Goal: Task Accomplishment & Management: Use online tool/utility

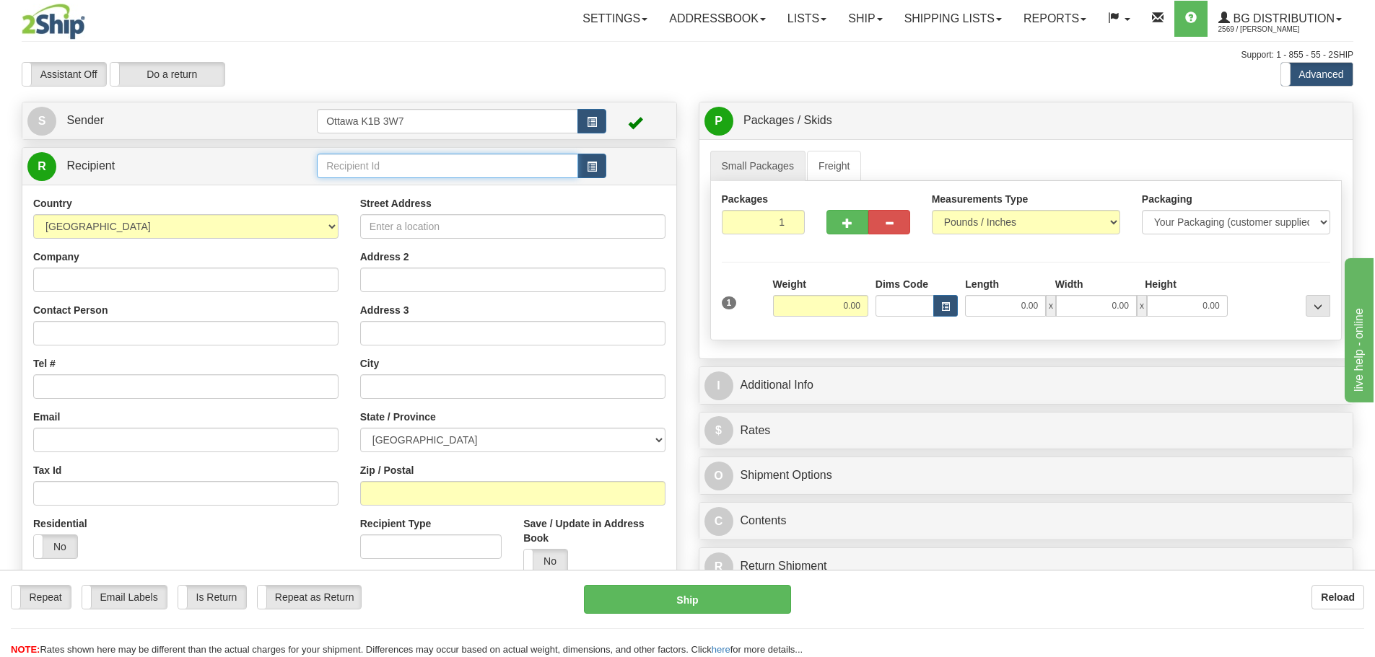
click at [442, 164] on input "text" at bounding box center [447, 166] width 261 height 25
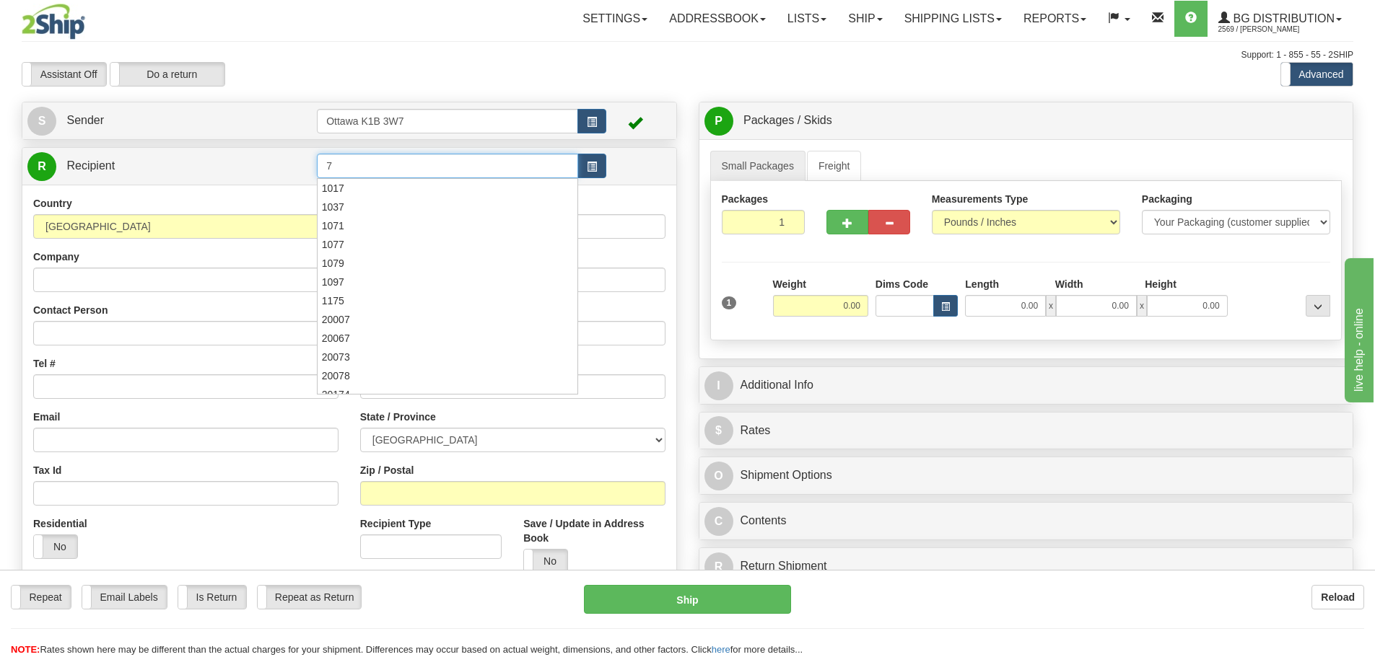
type input "7"
click at [495, 89] on div "Toggle navigation Settings Shipping Preferences Fields Preferences New" at bounding box center [687, 410] width 1375 height 820
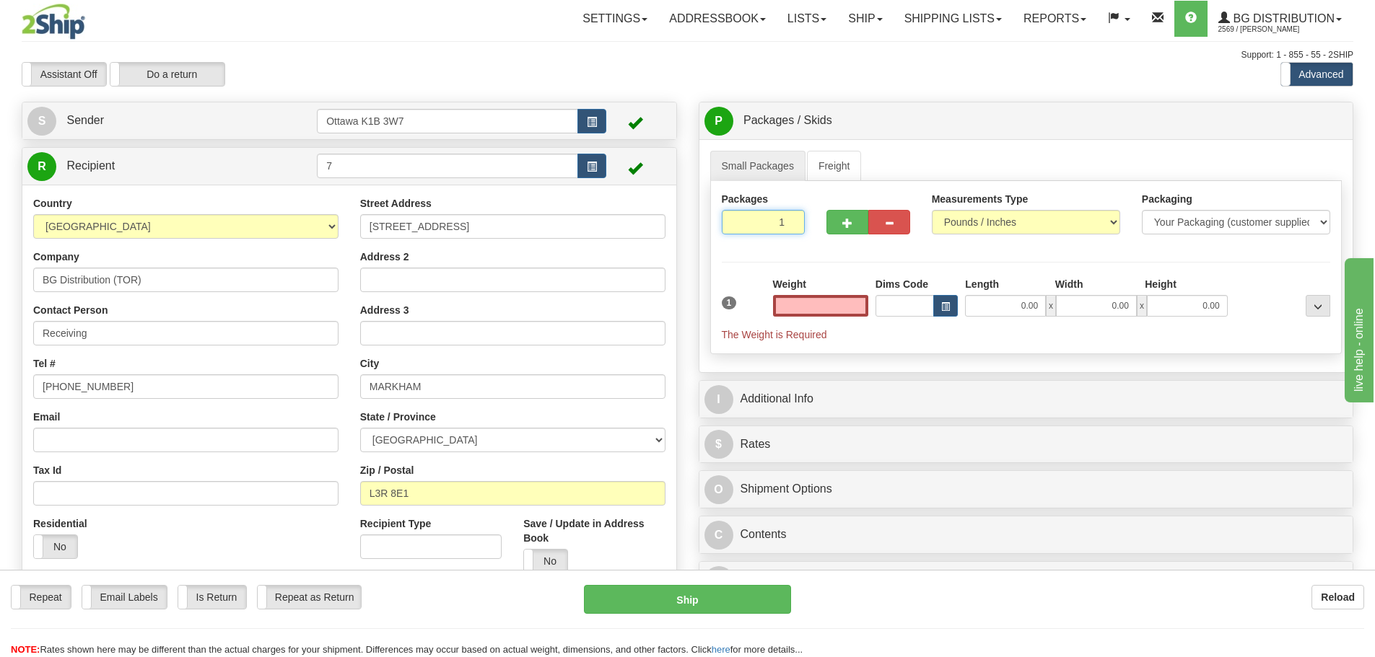
type input "0.00"
drag, startPoint x: 753, startPoint y: 228, endPoint x: 1186, endPoint y: 380, distance: 458.7
click at [1168, 365] on div "Small Packages Freight Packages 1 1 Measurements Type" at bounding box center [1026, 255] width 654 height 233
type input "7"
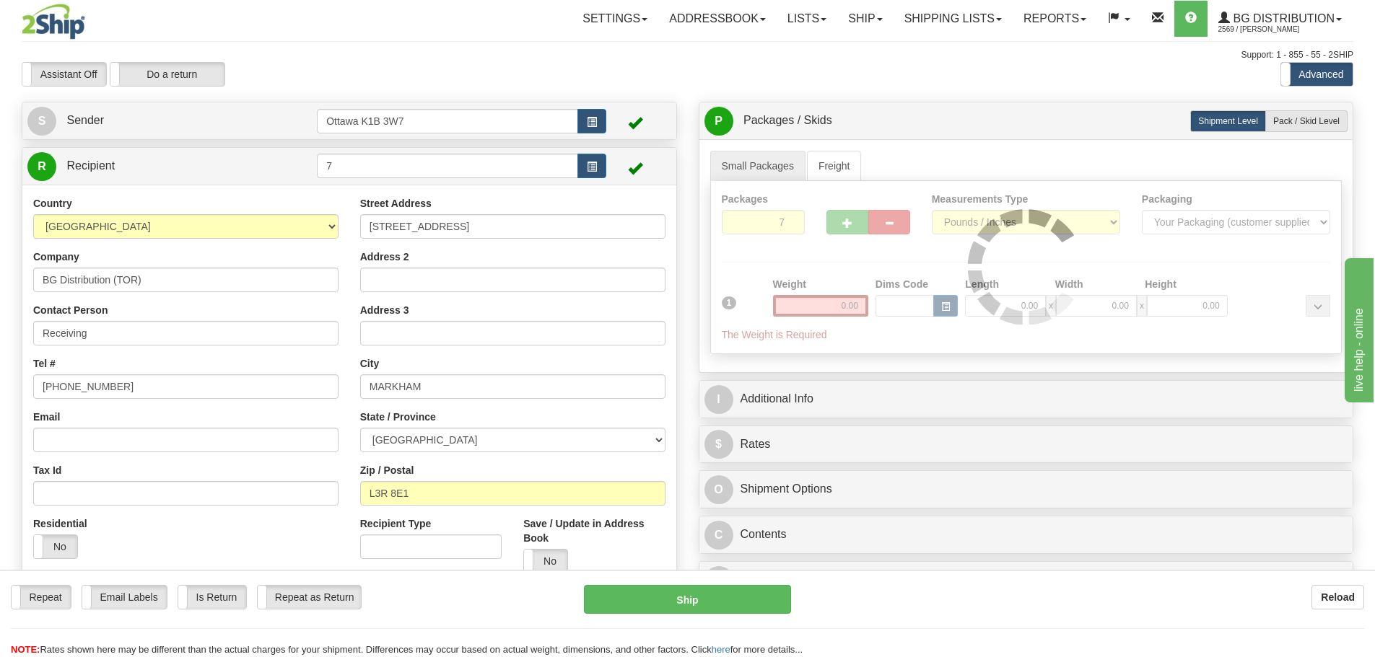
click at [964, 64] on div "Assistant On Assistant Off Do a return Do a return Previous Next Standard Advan…" at bounding box center [687, 74] width 1353 height 25
click at [1299, 130] on label "Pack / Skid Level Pack.." at bounding box center [1306, 121] width 82 height 22
radio input "true"
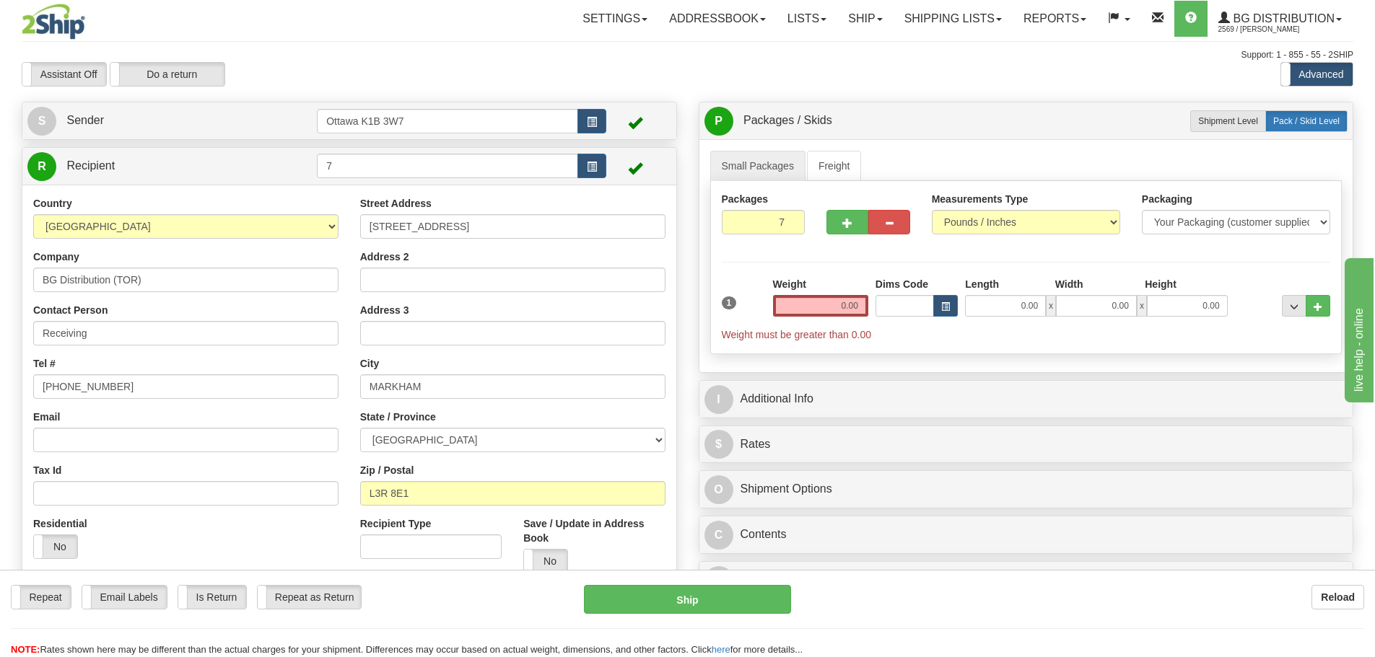
click at [1300, 131] on label "Pack / Skid Level Pack.." at bounding box center [1306, 121] width 82 height 22
click at [1229, 123] on span "Shipment Level" at bounding box center [1228, 121] width 60 height 10
radio input "true"
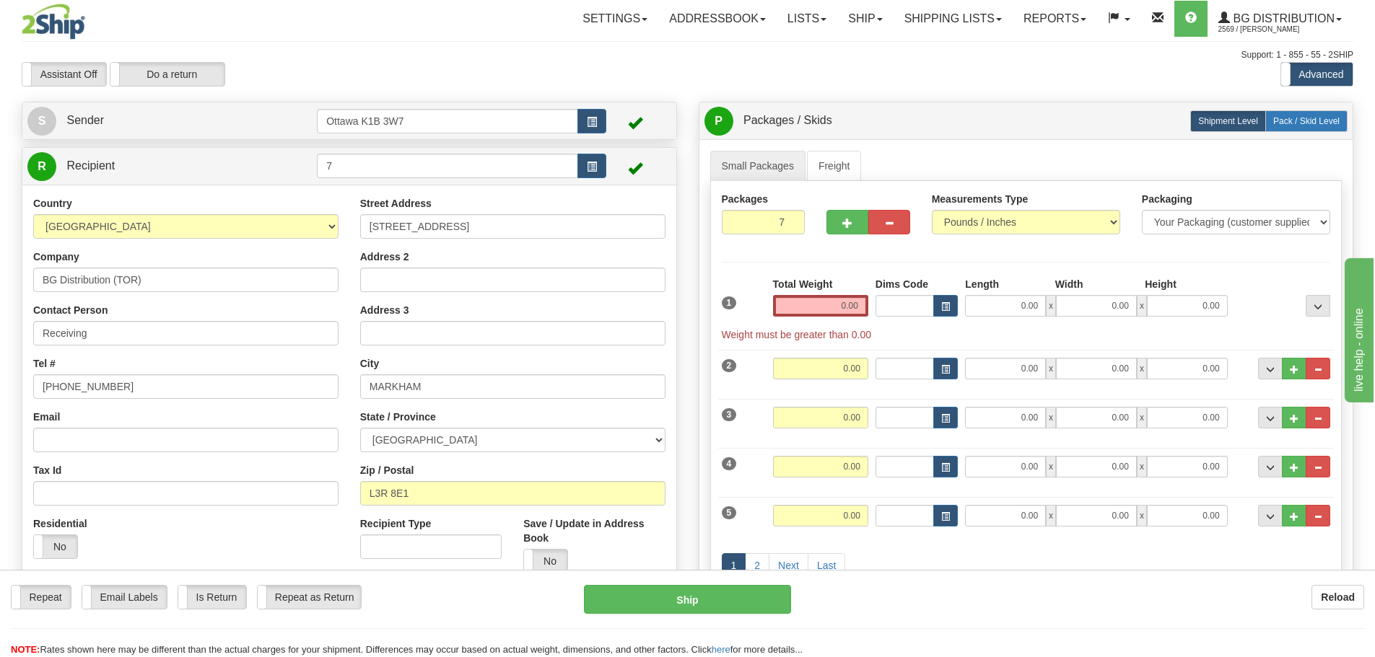
click at [1292, 123] on span "Pack / Skid Level" at bounding box center [1306, 121] width 66 height 10
radio input "true"
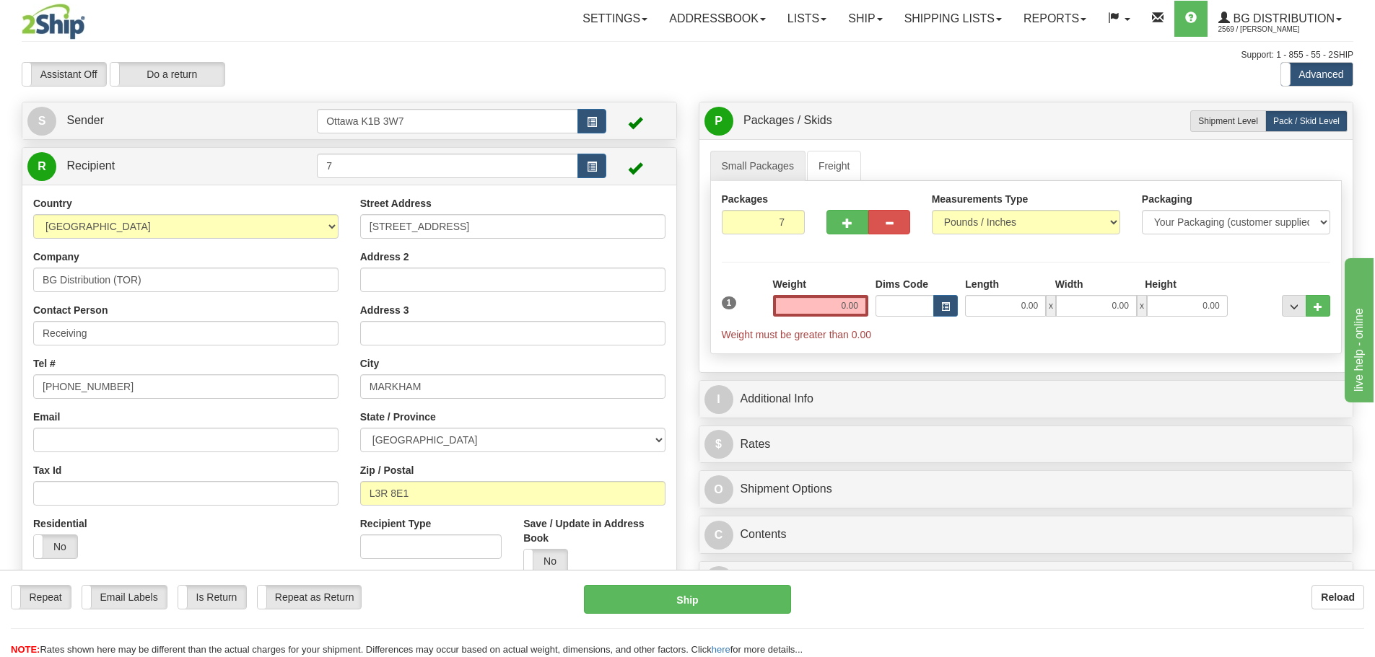
click at [828, 306] on input "0.00" at bounding box center [820, 306] width 95 height 22
click at [836, 300] on input "text" at bounding box center [820, 306] width 95 height 22
type input "0.00"
click at [1251, 121] on span "Shipment Level" at bounding box center [1228, 121] width 60 height 10
radio input "true"
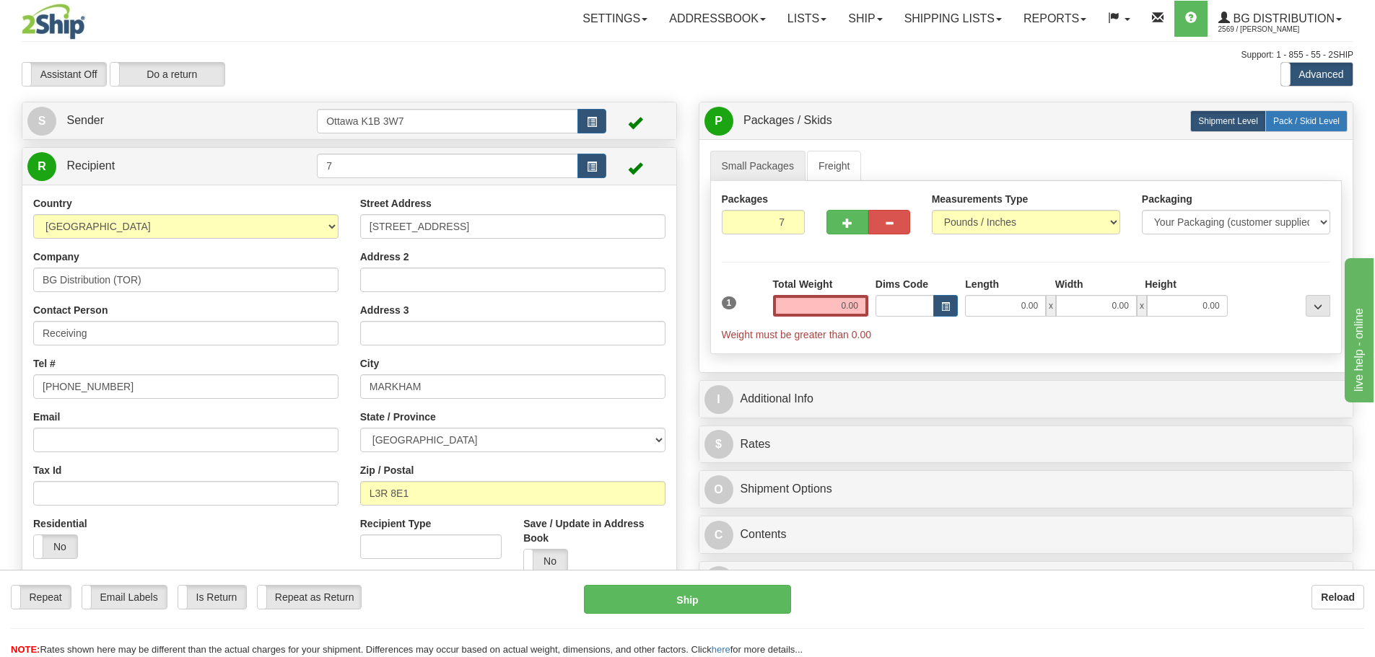
click at [1309, 114] on label "Pack / Skid Level Pack.." at bounding box center [1306, 121] width 82 height 22
radio input "true"
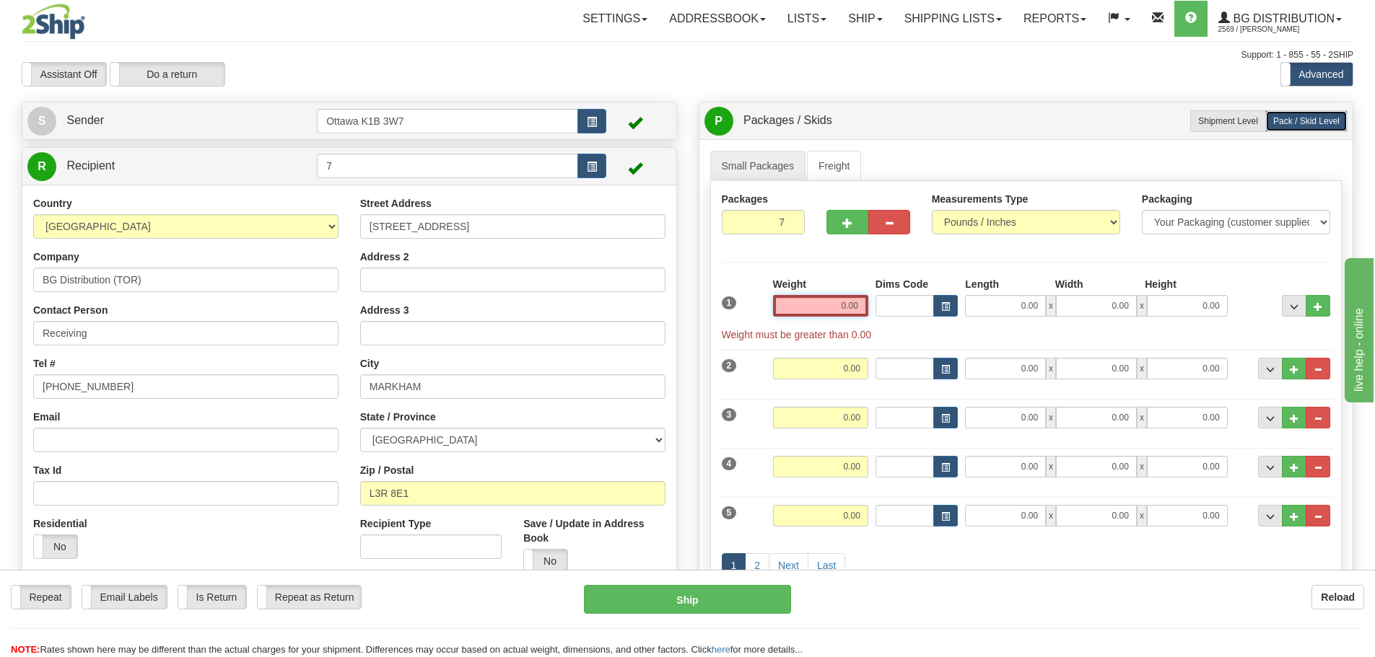
click at [817, 309] on input "0.00" at bounding box center [820, 306] width 95 height 22
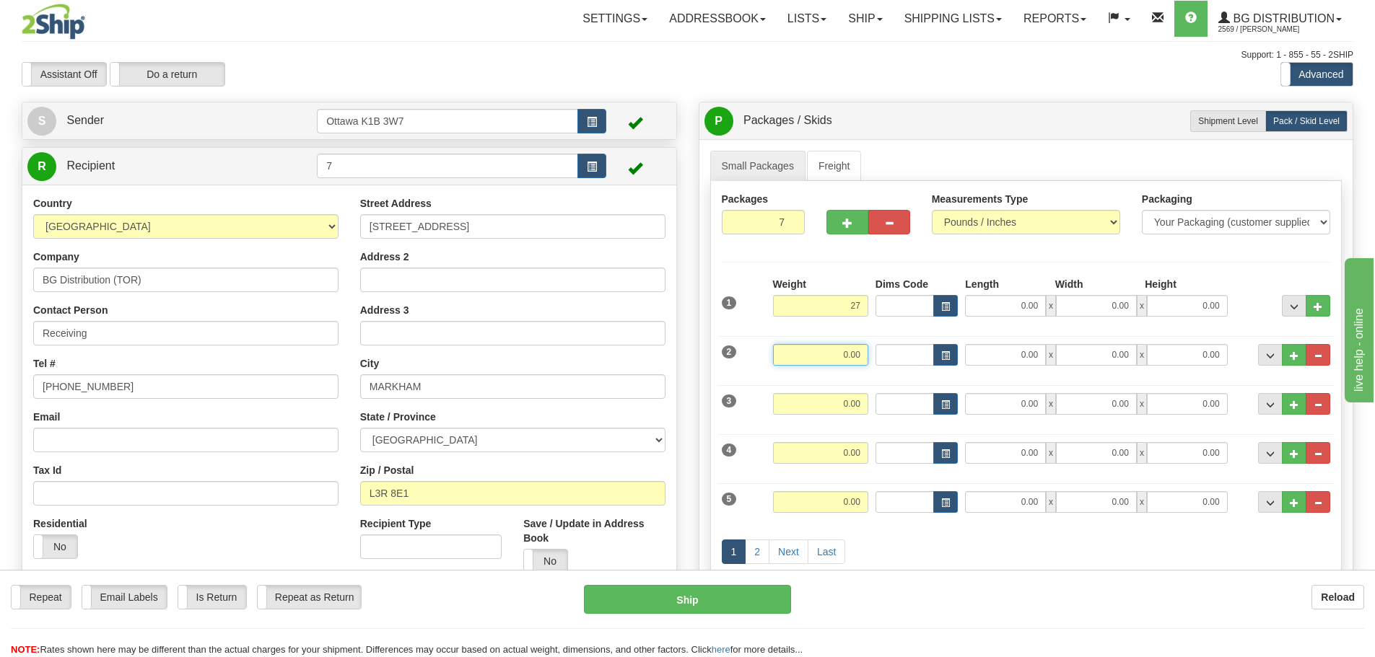
type input "27.00"
click at [859, 359] on input "0.00" at bounding box center [820, 355] width 95 height 22
type input "14.00"
click at [847, 403] on input "0.00" at bounding box center [820, 404] width 95 height 22
type input "19.00"
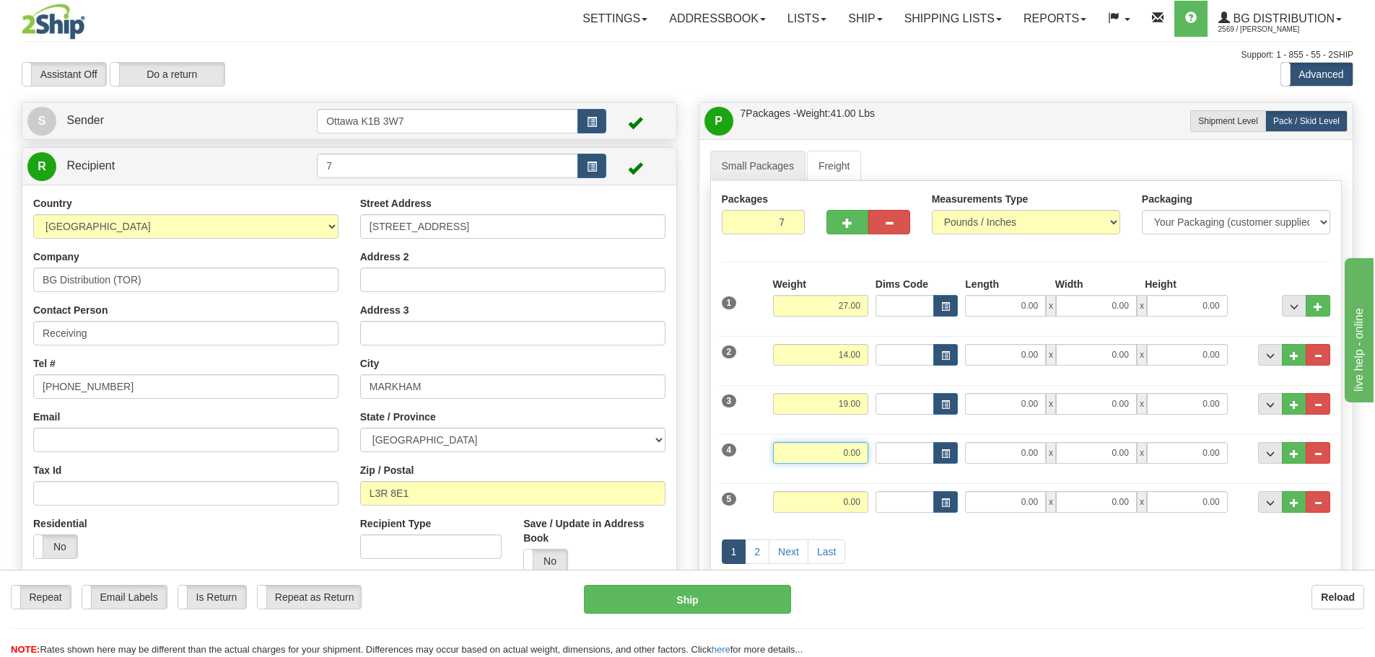
click at [859, 446] on input "0.00" at bounding box center [820, 453] width 95 height 22
type input "16.00"
click at [848, 507] on input "0.00" at bounding box center [820, 502] width 95 height 22
type input "19.00"
click at [783, 552] on link "Next" at bounding box center [789, 552] width 40 height 25
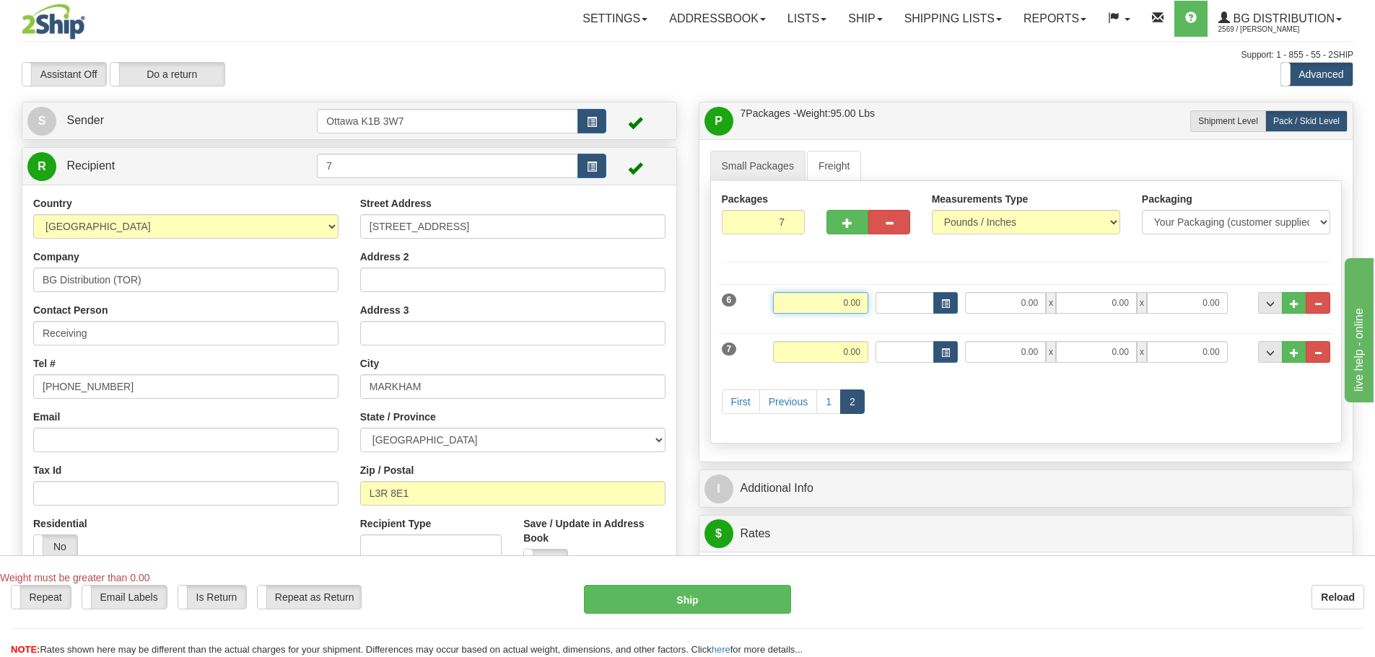
click at [800, 312] on input "0.00" at bounding box center [820, 303] width 95 height 22
type input "19.00"
click at [1012, 301] on input "0.00" at bounding box center [1005, 303] width 81 height 22
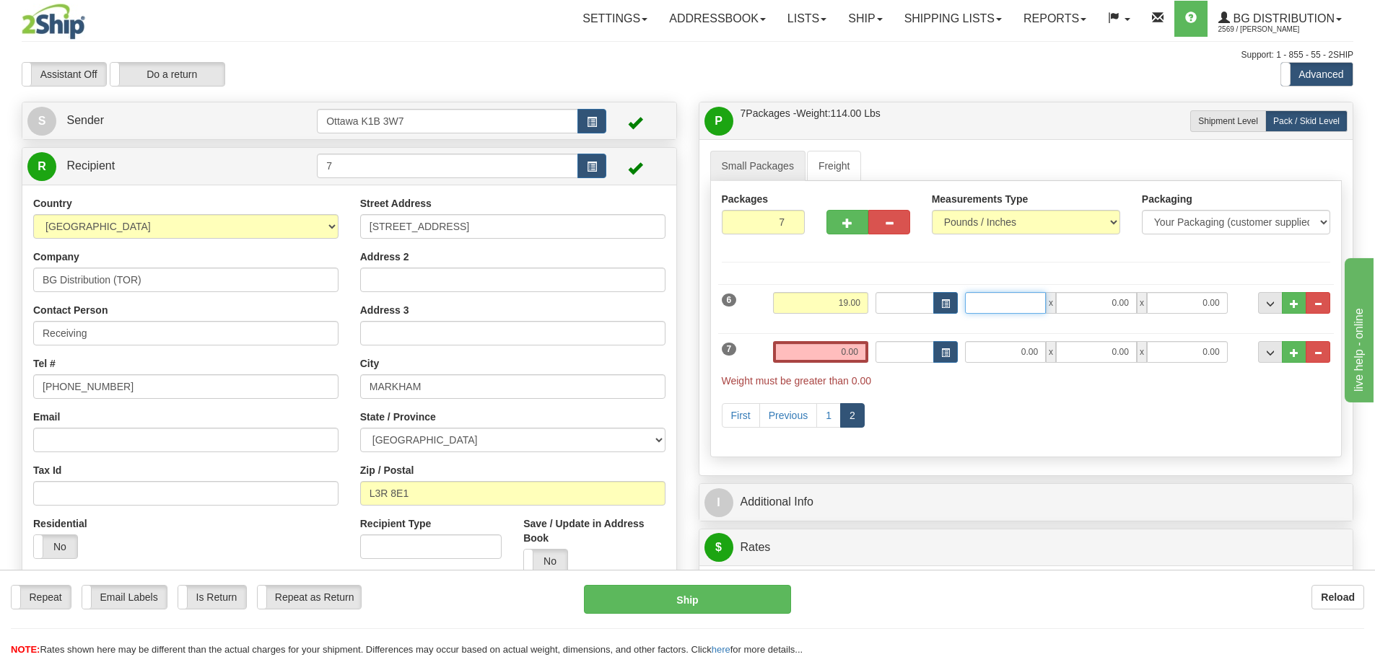
click at [1009, 303] on input "Length" at bounding box center [1005, 303] width 81 height 22
type input "88.00"
click at [791, 348] on input "0.00" at bounding box center [820, 352] width 95 height 22
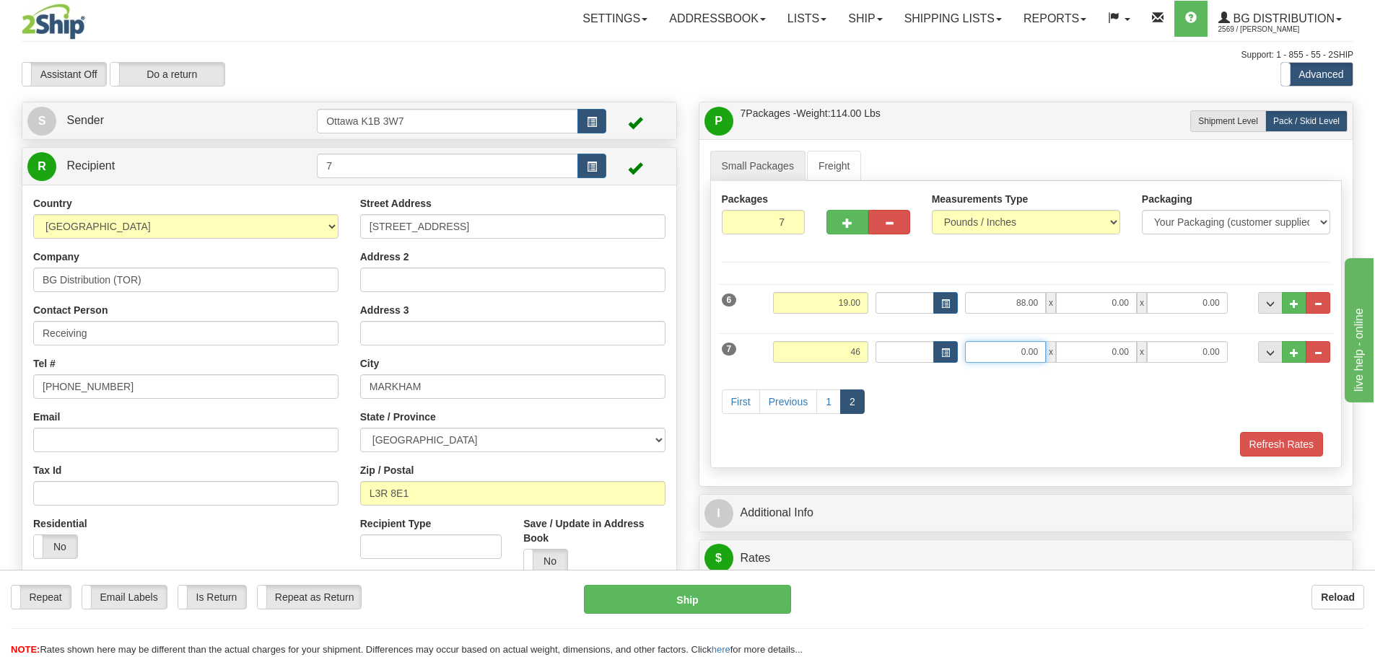
type input "46.00"
click at [1015, 350] on input "0.00" at bounding box center [1005, 352] width 81 height 22
type input "88.00"
click at [1248, 439] on button "Refresh Rates" at bounding box center [1281, 444] width 83 height 25
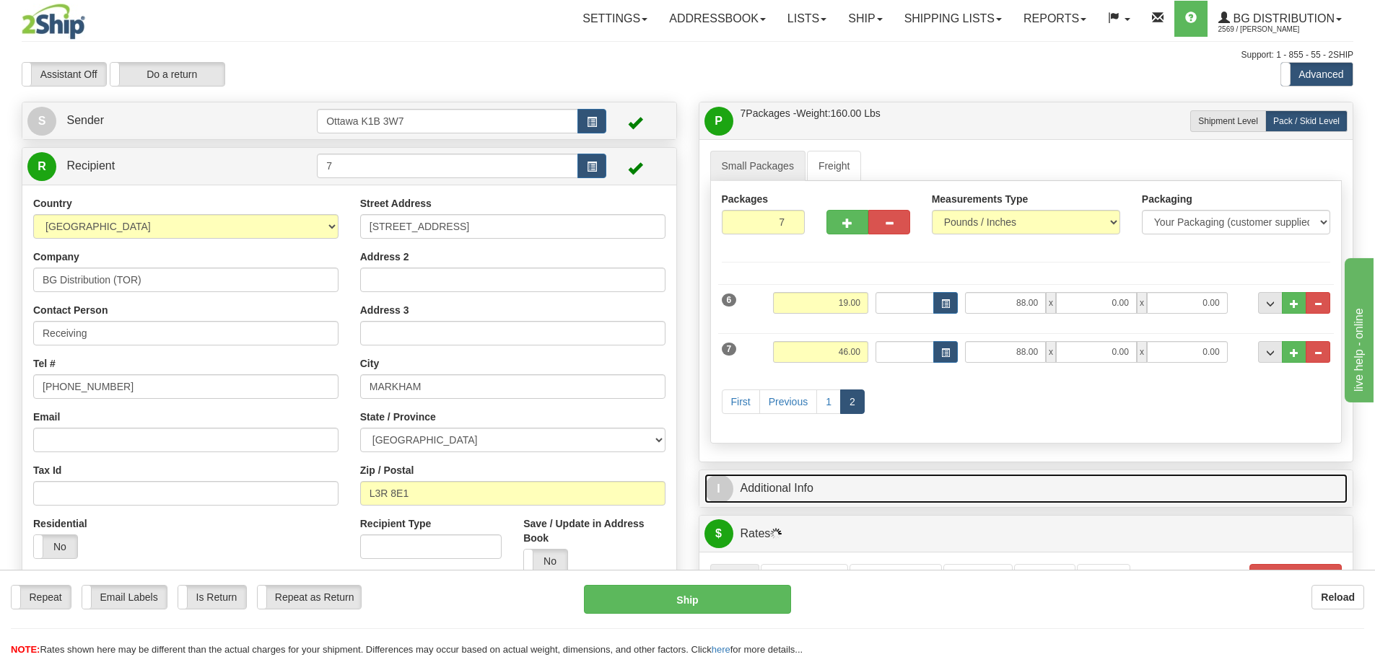
click at [1048, 485] on link "I Additional Info" at bounding box center [1026, 489] width 644 height 30
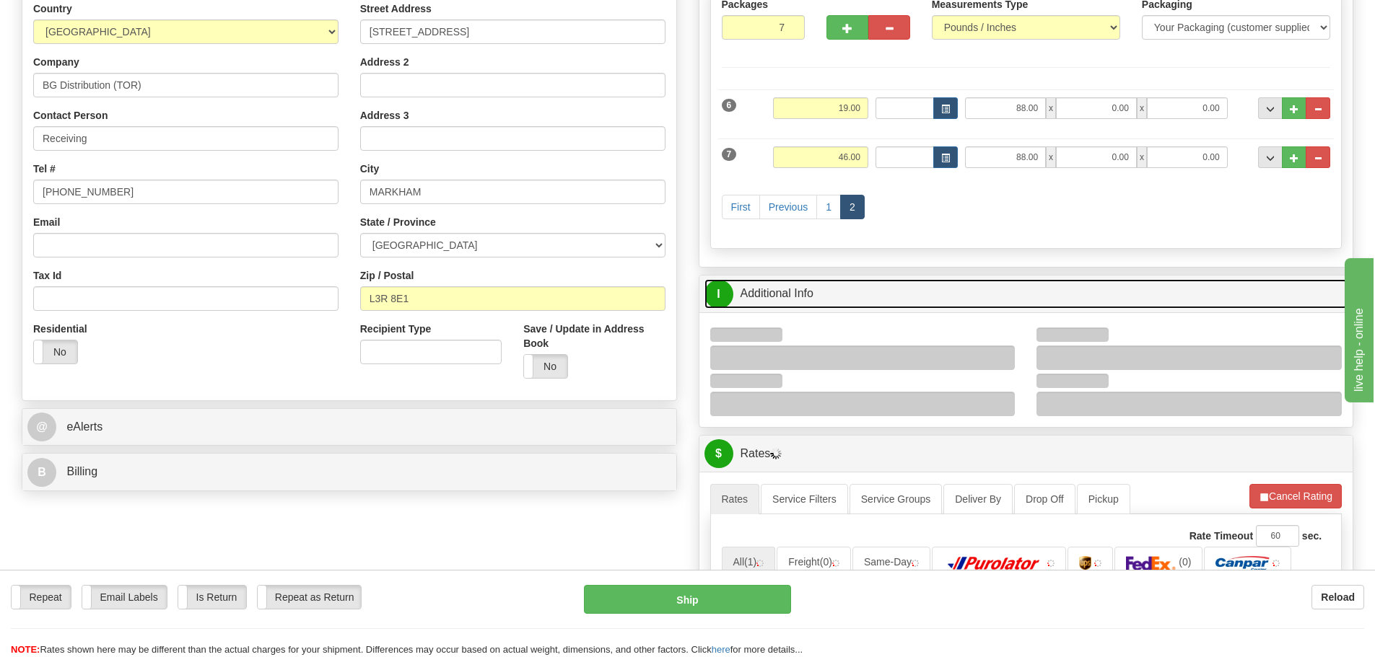
scroll to position [216, 0]
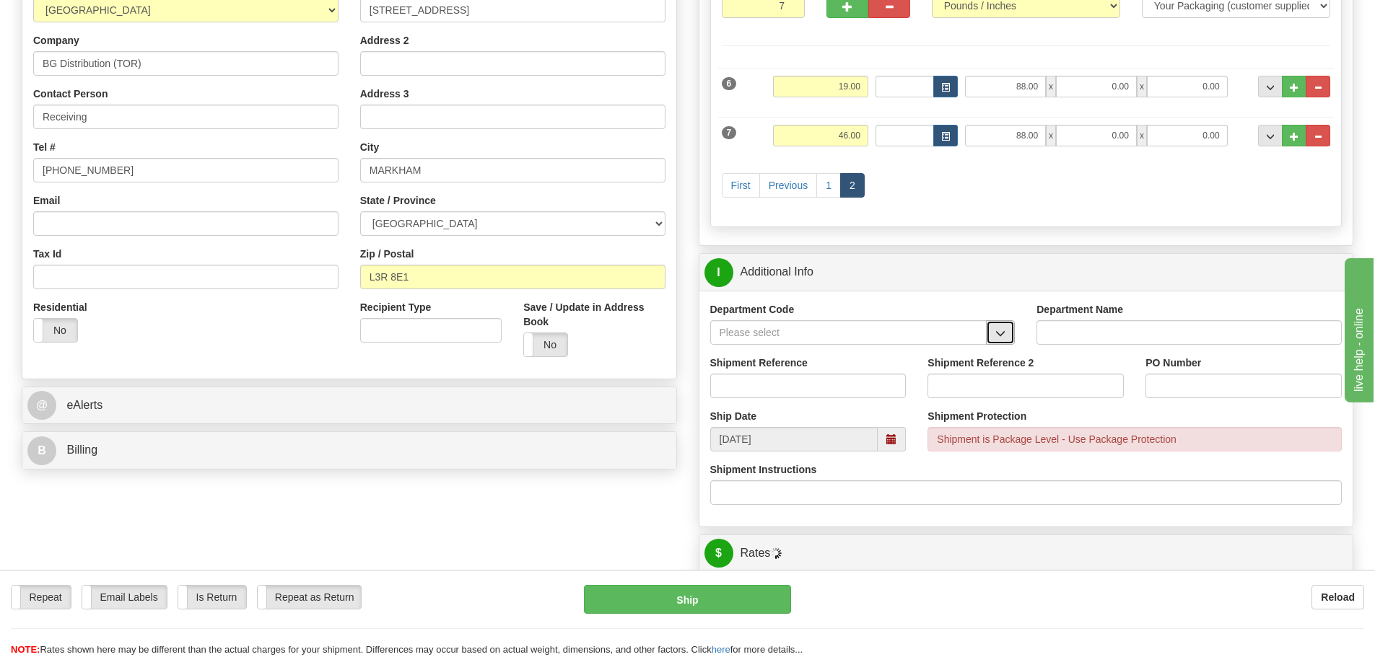
click at [999, 338] on span "button" at bounding box center [1000, 333] width 10 height 9
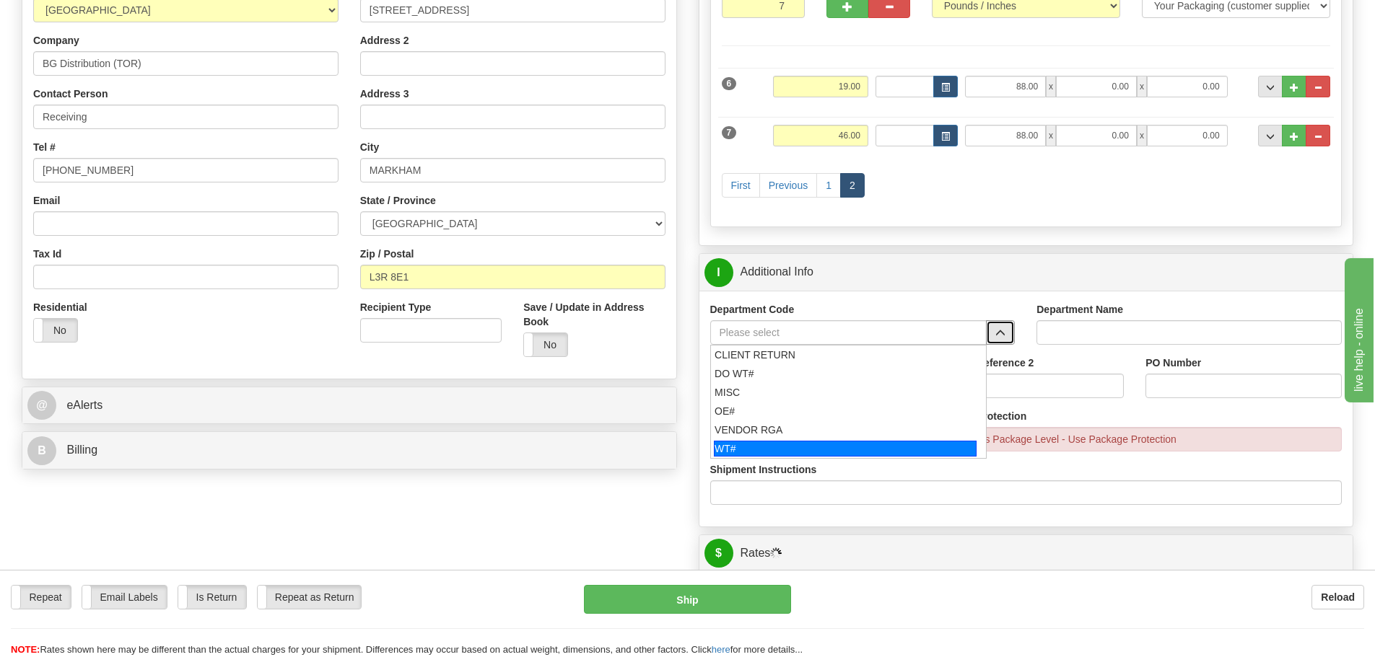
click at [852, 450] on div "WT#" at bounding box center [845, 449] width 263 height 16
type input "WT#"
type input "WAREHOUSE TRANSFERS"
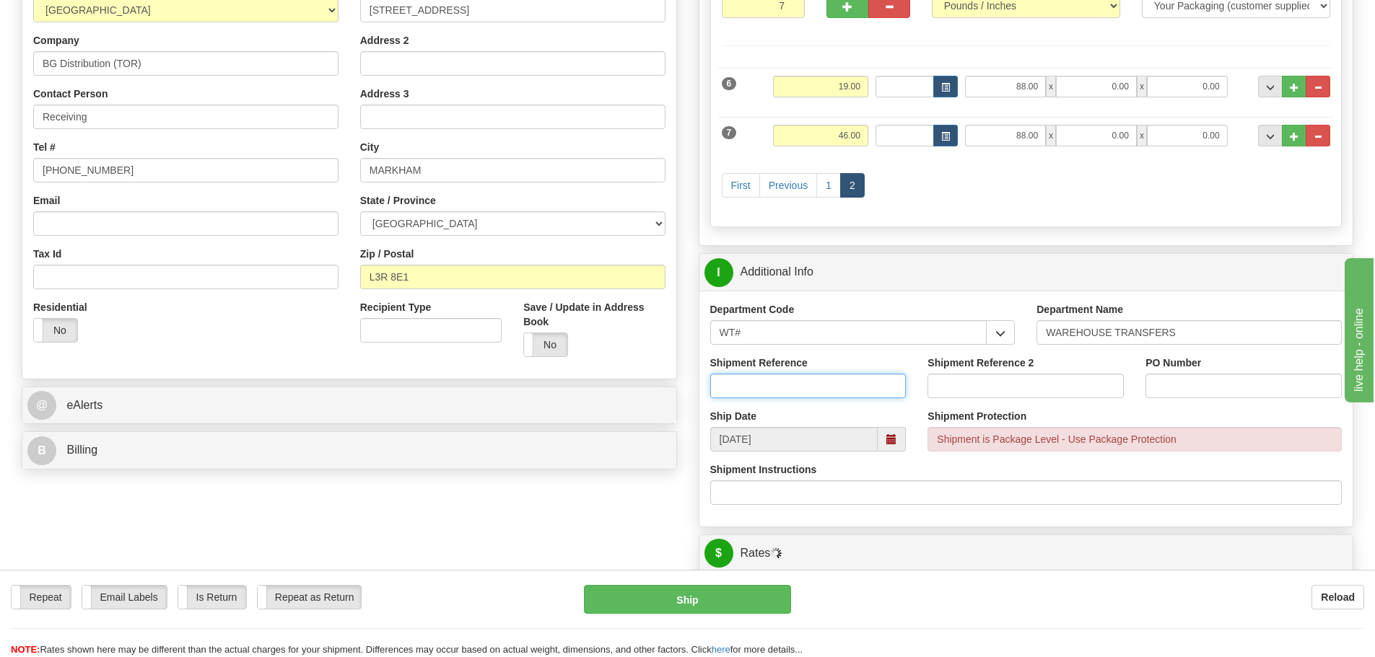
click at [854, 386] on input "Shipment Reference" at bounding box center [808, 386] width 196 height 25
type input "162259-04"
type input "165379-00"
click at [1219, 380] on input "PO Number" at bounding box center [1243, 386] width 196 height 25
type input "N/A"
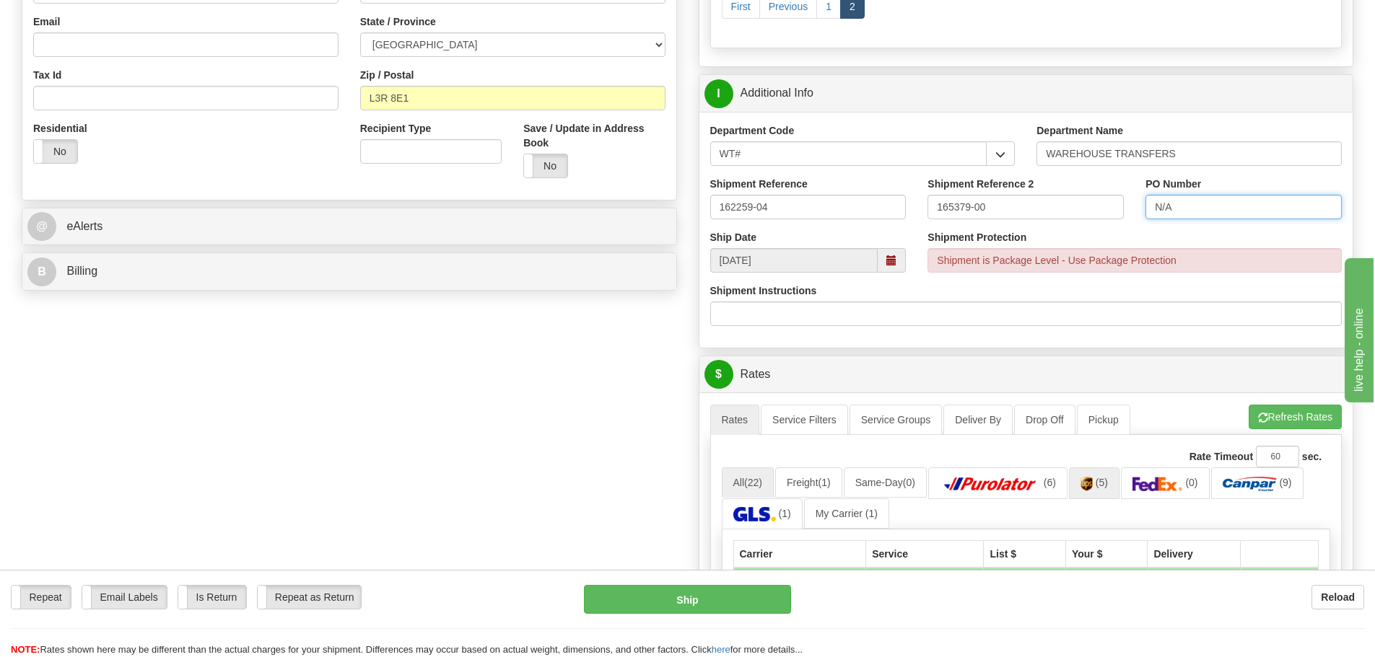
scroll to position [577, 0]
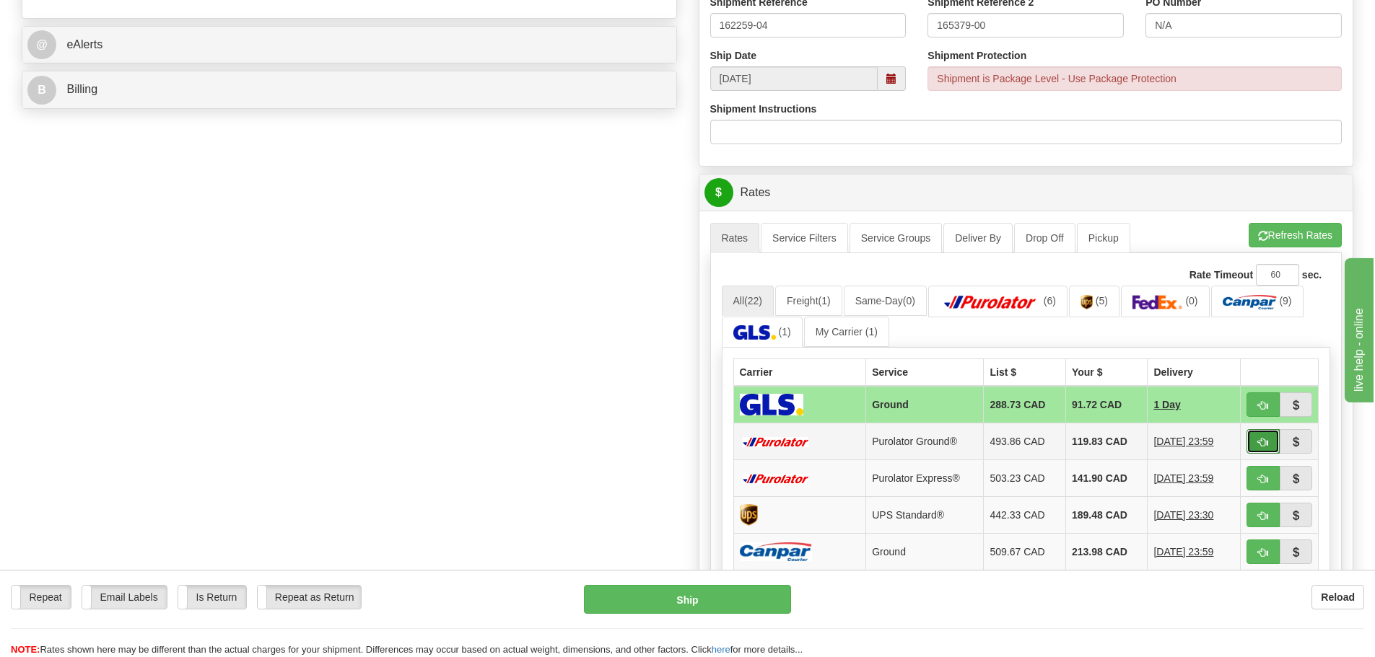
click at [1257, 448] on button "button" at bounding box center [1262, 441] width 33 height 25
type input "260"
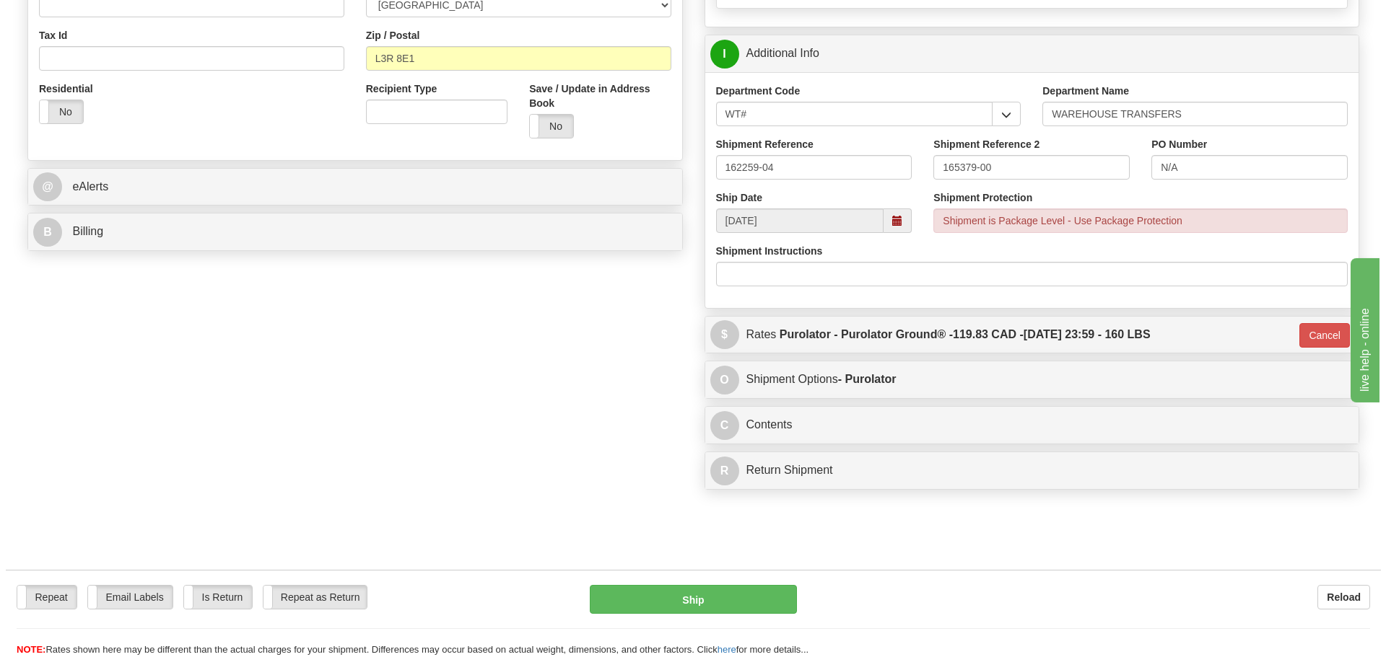
scroll to position [216, 0]
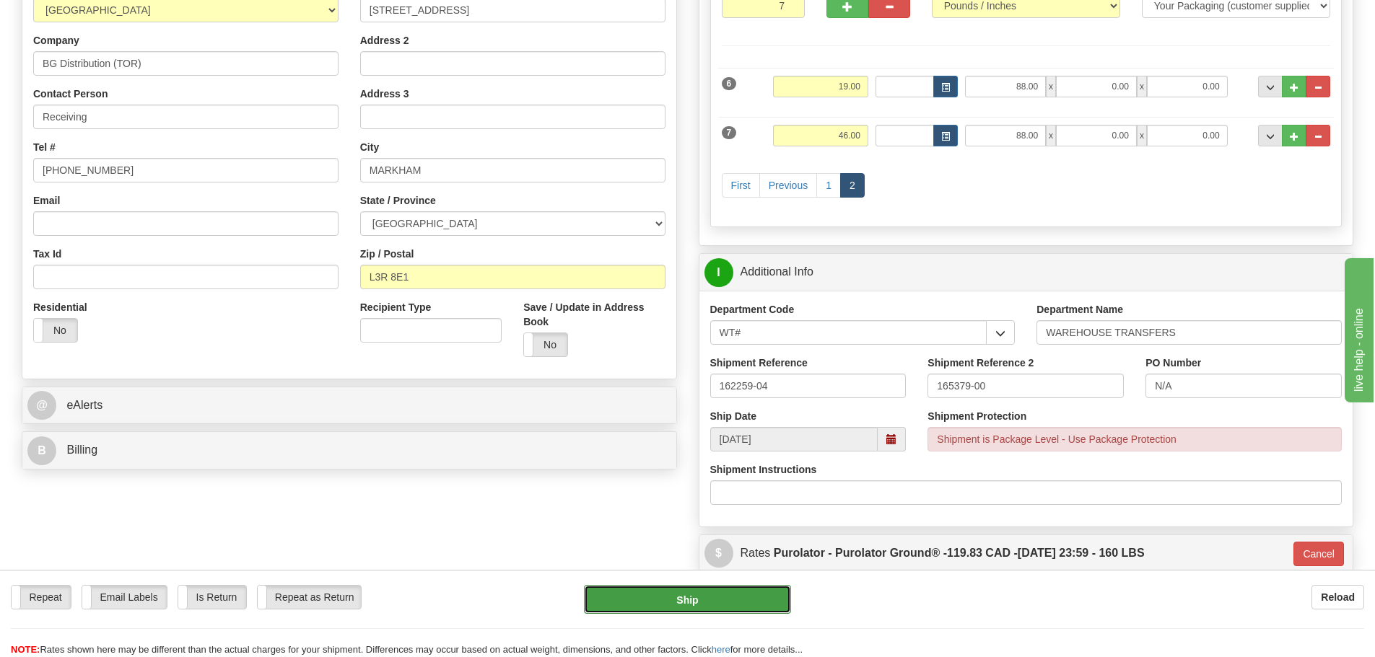
click at [696, 602] on button "Ship" at bounding box center [687, 599] width 207 height 29
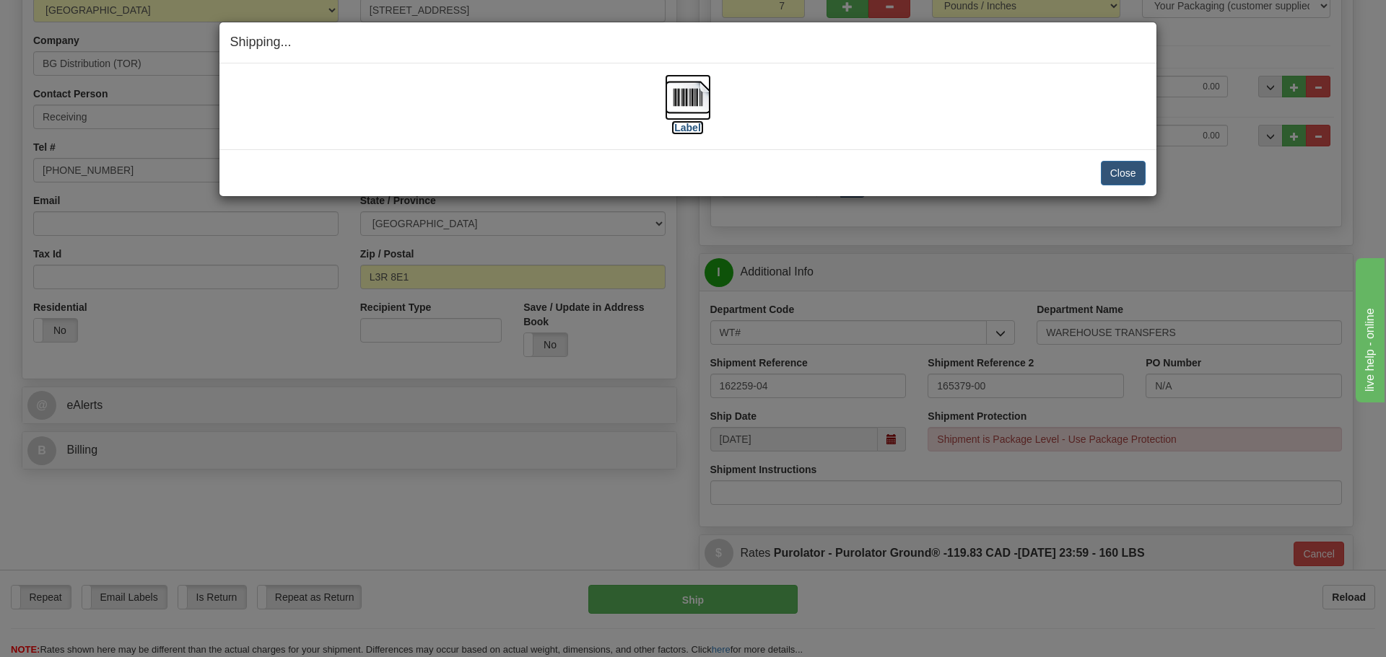
click at [678, 131] on label "[Label]" at bounding box center [687, 128] width 33 height 14
click at [1124, 163] on button "Close" at bounding box center [1122, 173] width 45 height 25
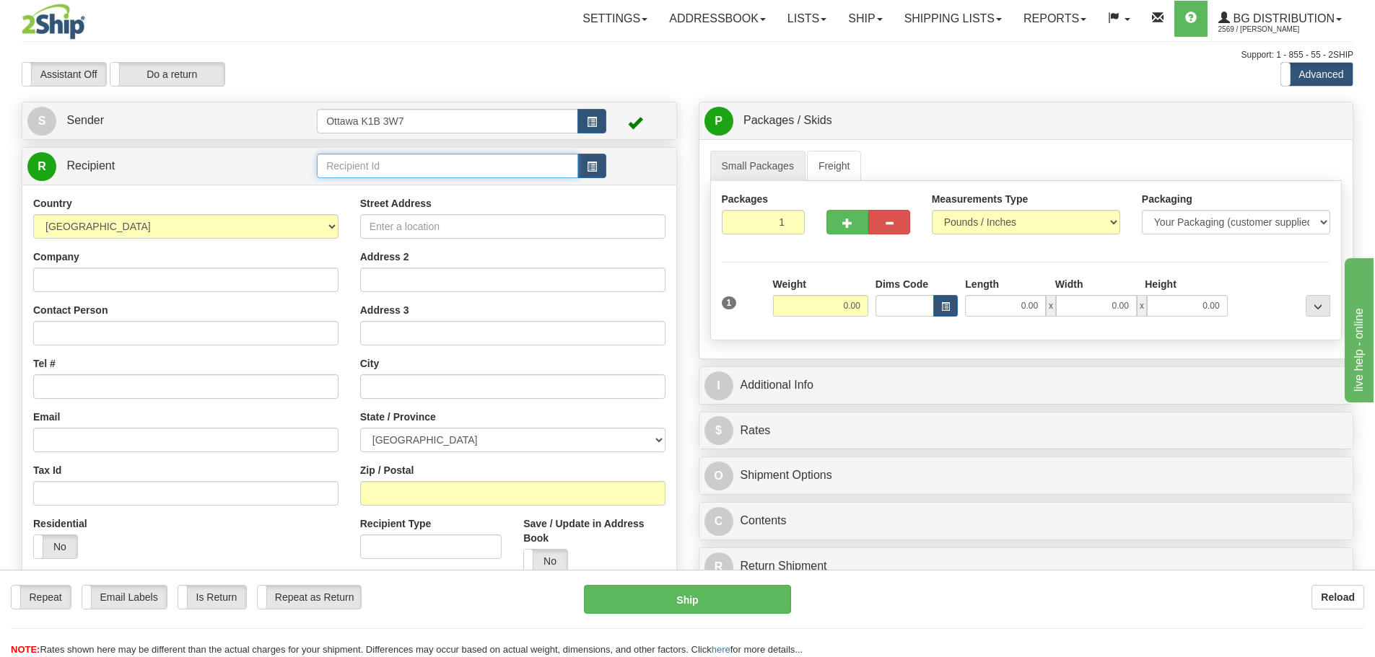
click at [460, 159] on input "text" at bounding box center [447, 166] width 261 height 25
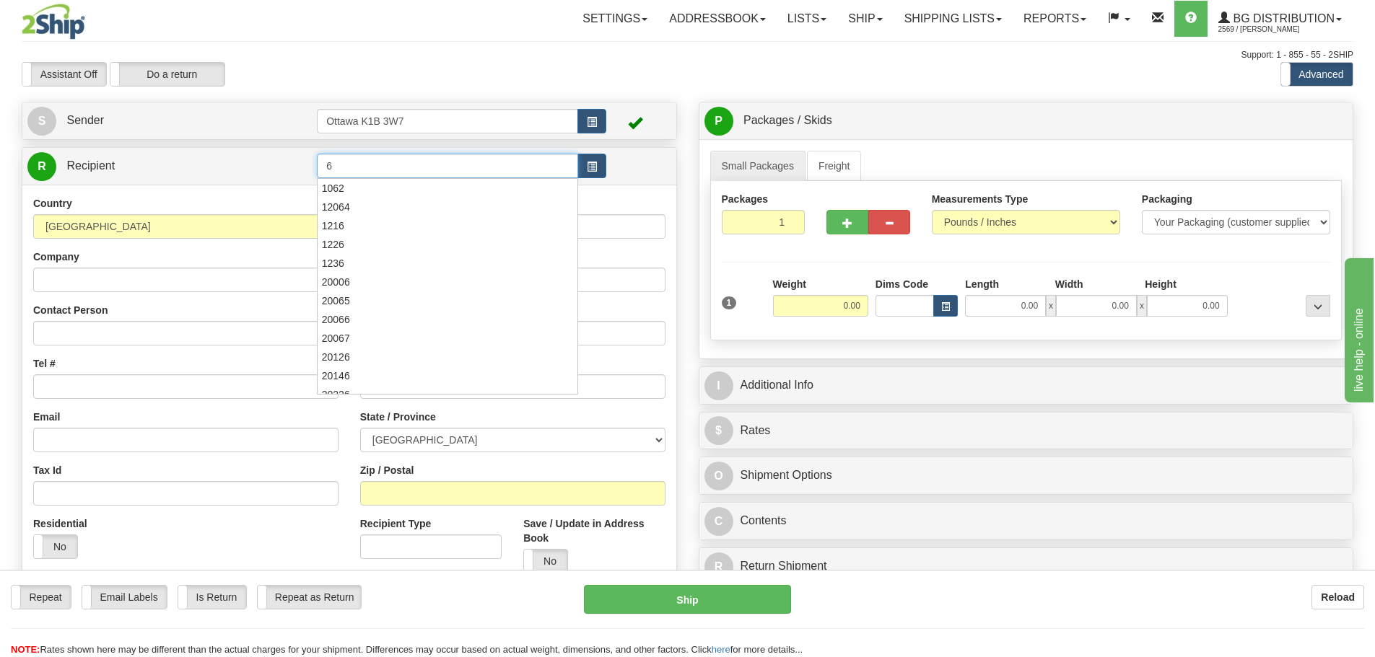
type input "6"
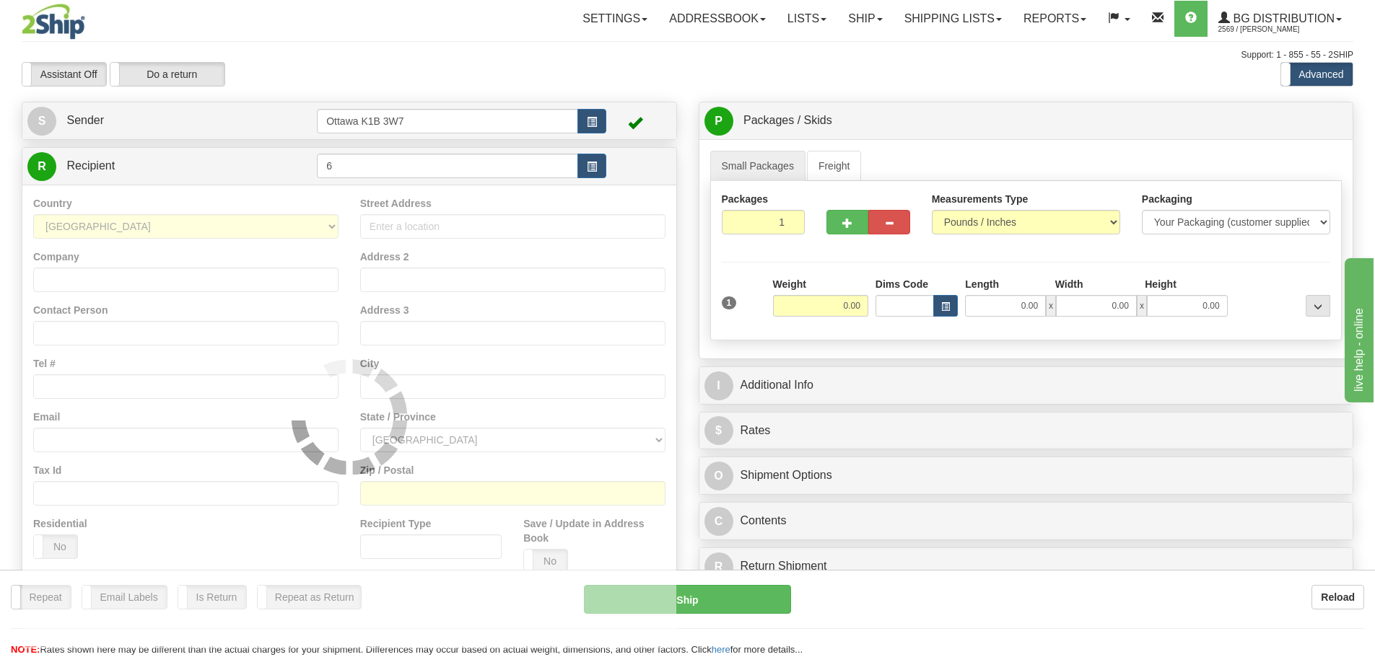
click at [533, 68] on div "Assistant On Assistant Off Do a return Do a return" at bounding box center [293, 74] width 564 height 25
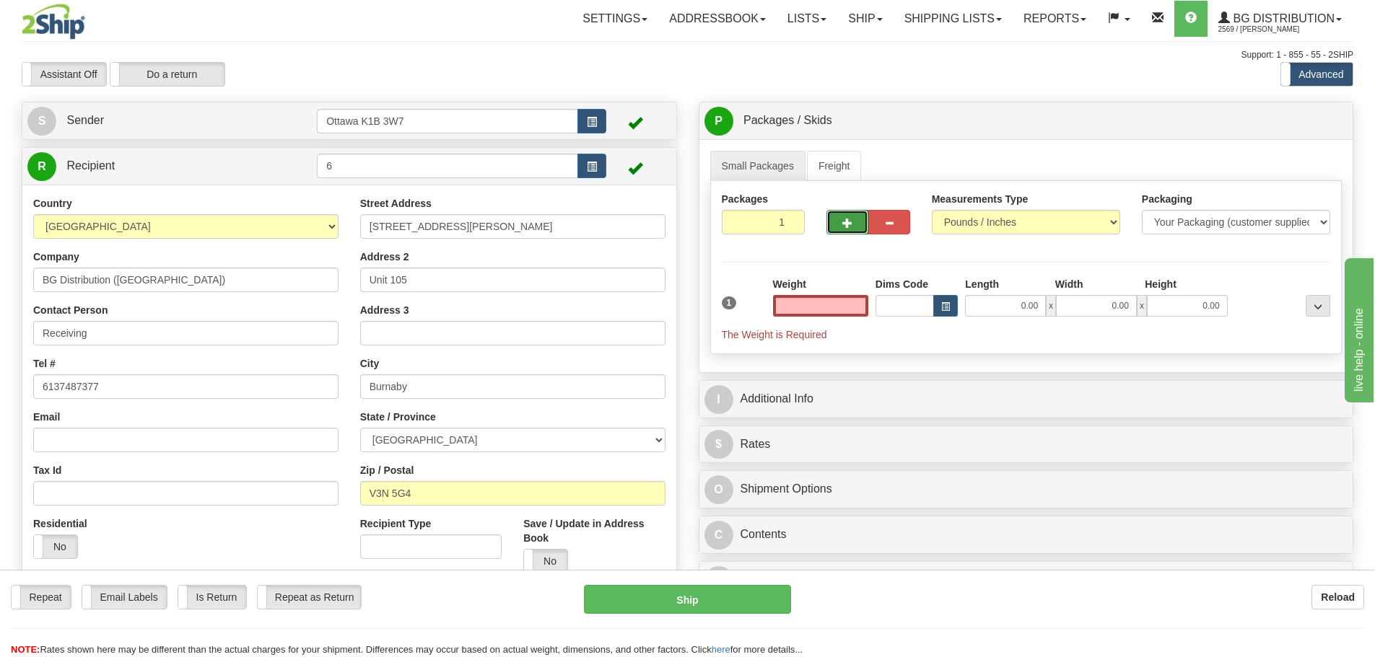
type input "0.00"
click at [845, 232] on button "button" at bounding box center [847, 222] width 42 height 25
click at [845, 231] on button "button" at bounding box center [847, 222] width 42 height 25
type input "3"
click at [1300, 110] on label "Pack / Skid Level Pack.." at bounding box center [1306, 121] width 82 height 22
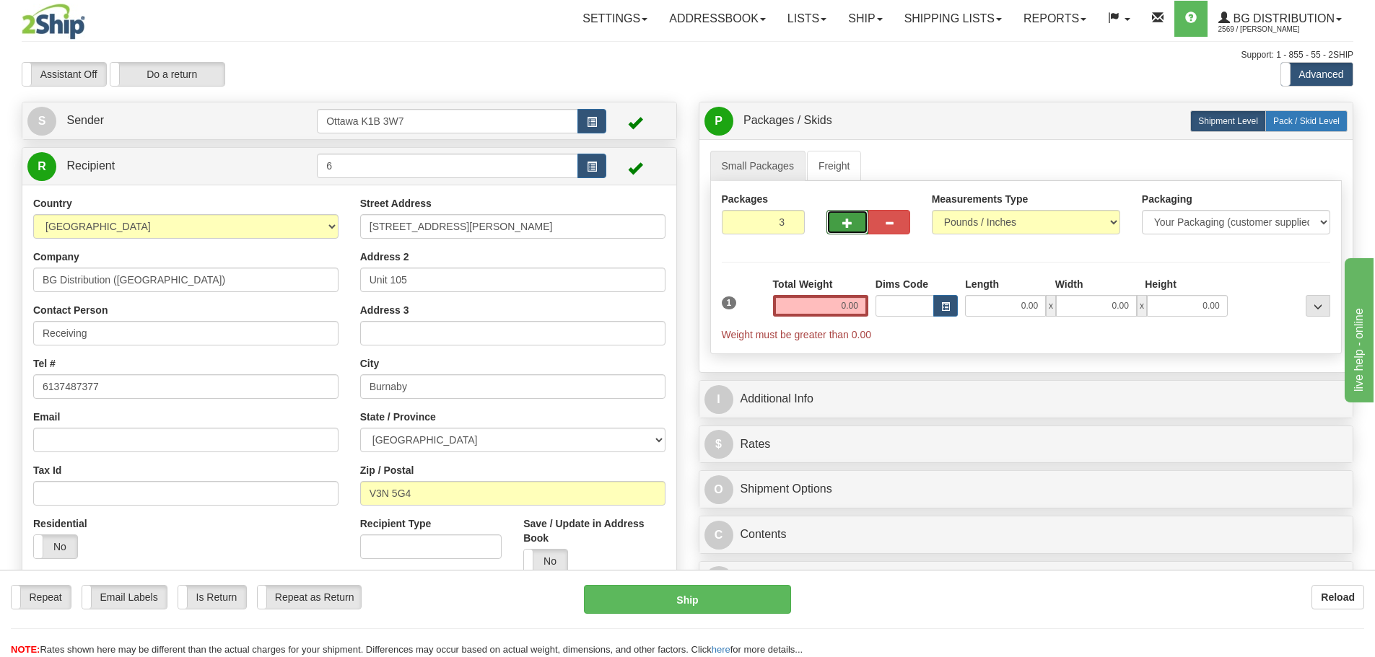
radio input "true"
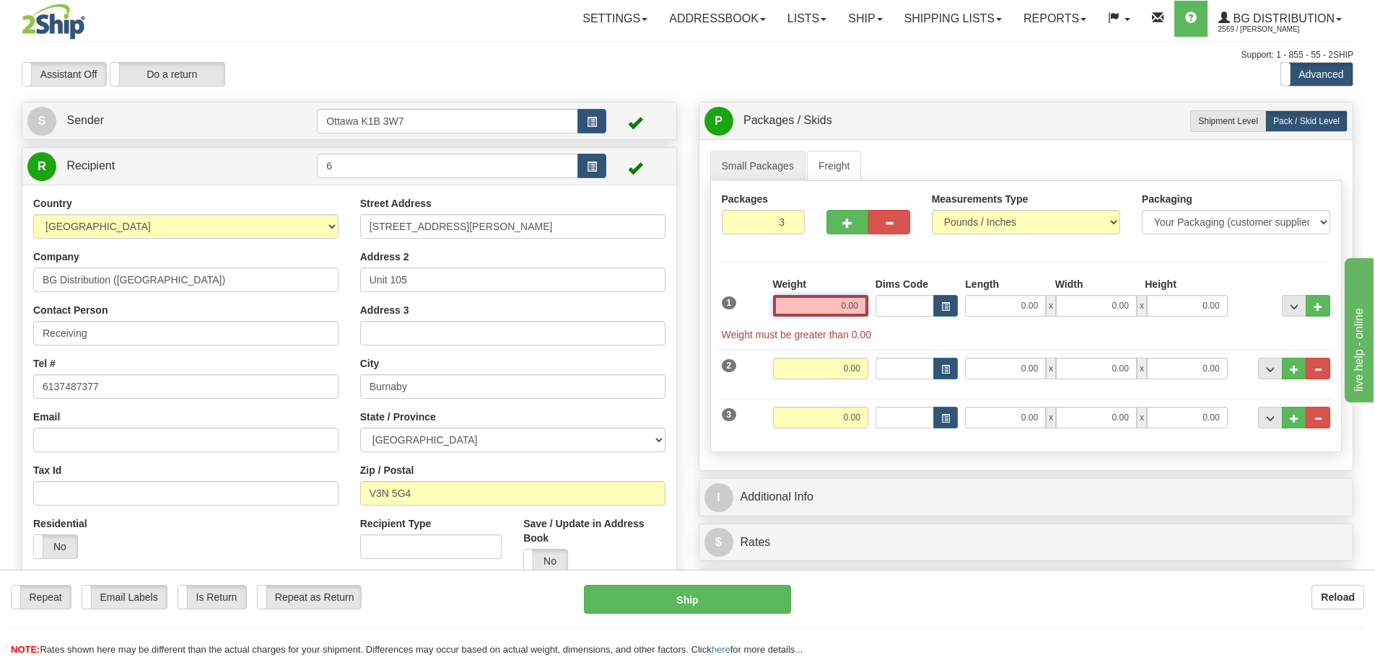
click at [824, 315] on input "0.00" at bounding box center [820, 306] width 95 height 22
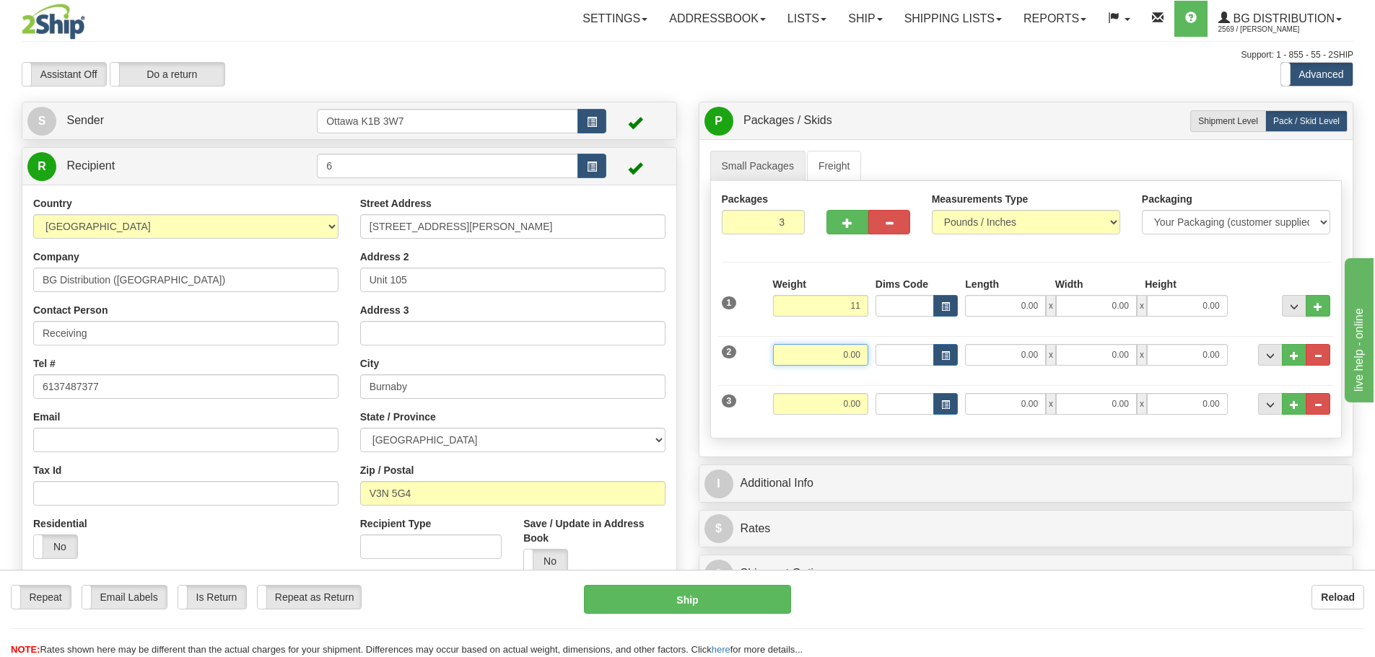
type input "11.00"
click at [846, 344] on input "0.00" at bounding box center [820, 355] width 95 height 22
type input "12.00"
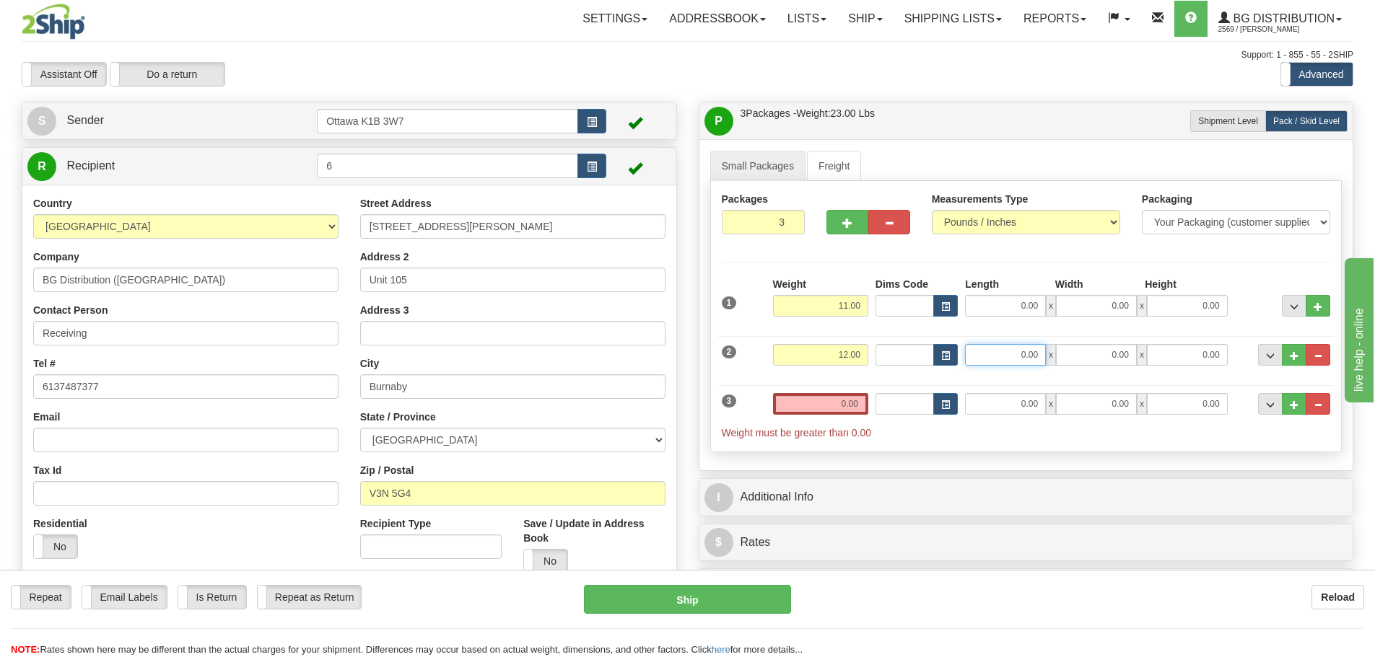
click at [1012, 355] on input "0.00" at bounding box center [1005, 355] width 81 height 22
type input "96.00"
click at [842, 407] on input "0.00" at bounding box center [820, 404] width 95 height 22
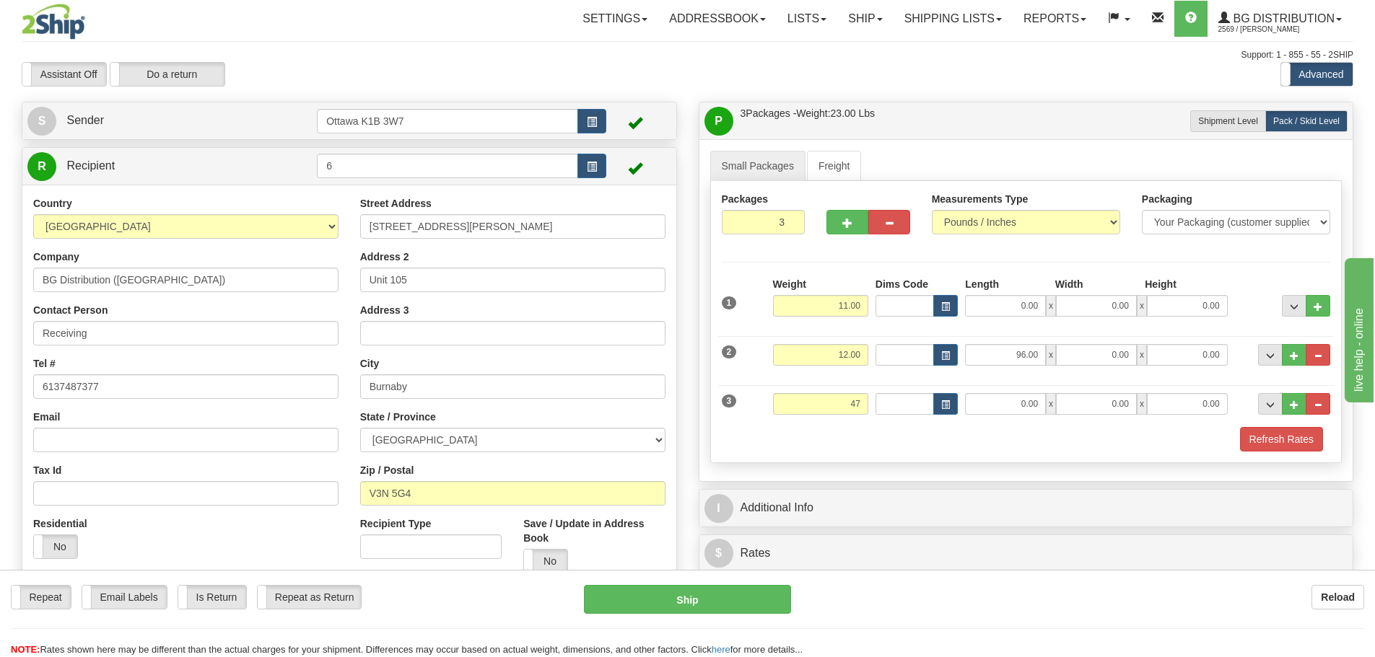
type input "47.00"
click at [1002, 416] on div "3 Weight 47.00 Dims Code Length Width Height" at bounding box center [1026, 402] width 616 height 48
click at [1003, 411] on input "0.00" at bounding box center [1005, 404] width 81 height 22
type input "0"
type input "106.00"
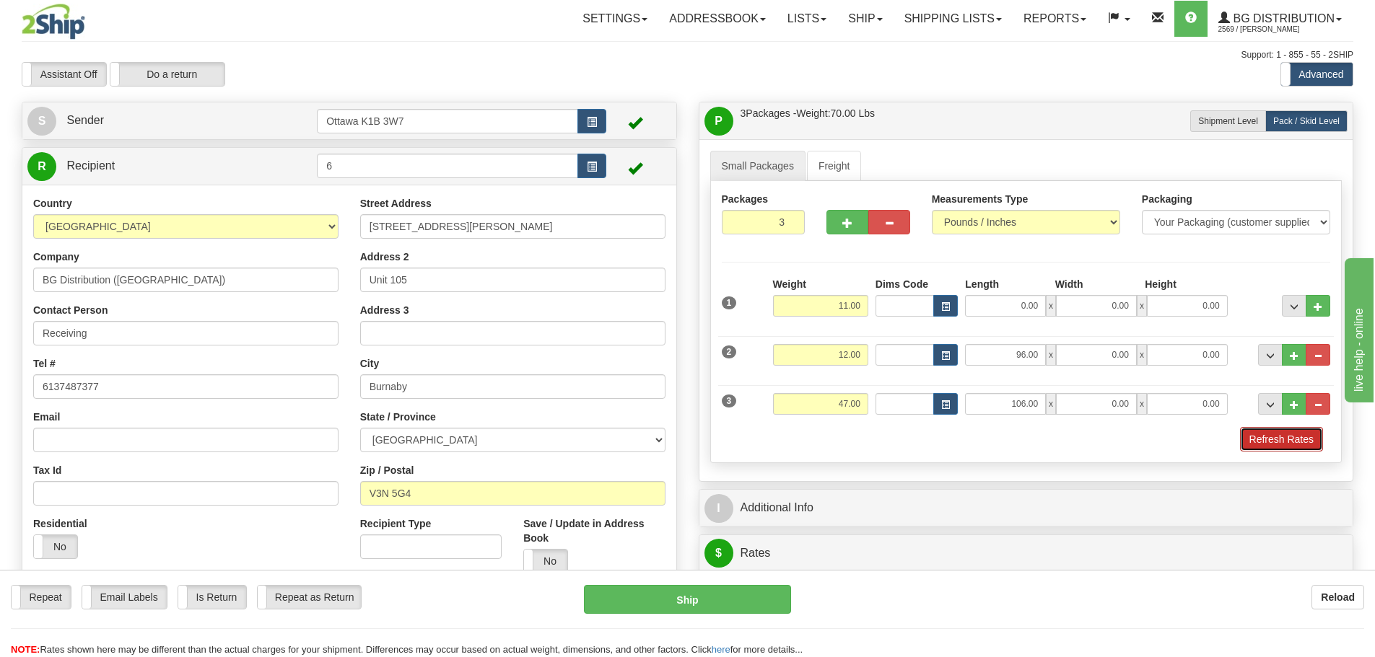
click at [1262, 434] on button "Refresh Rates" at bounding box center [1281, 439] width 83 height 25
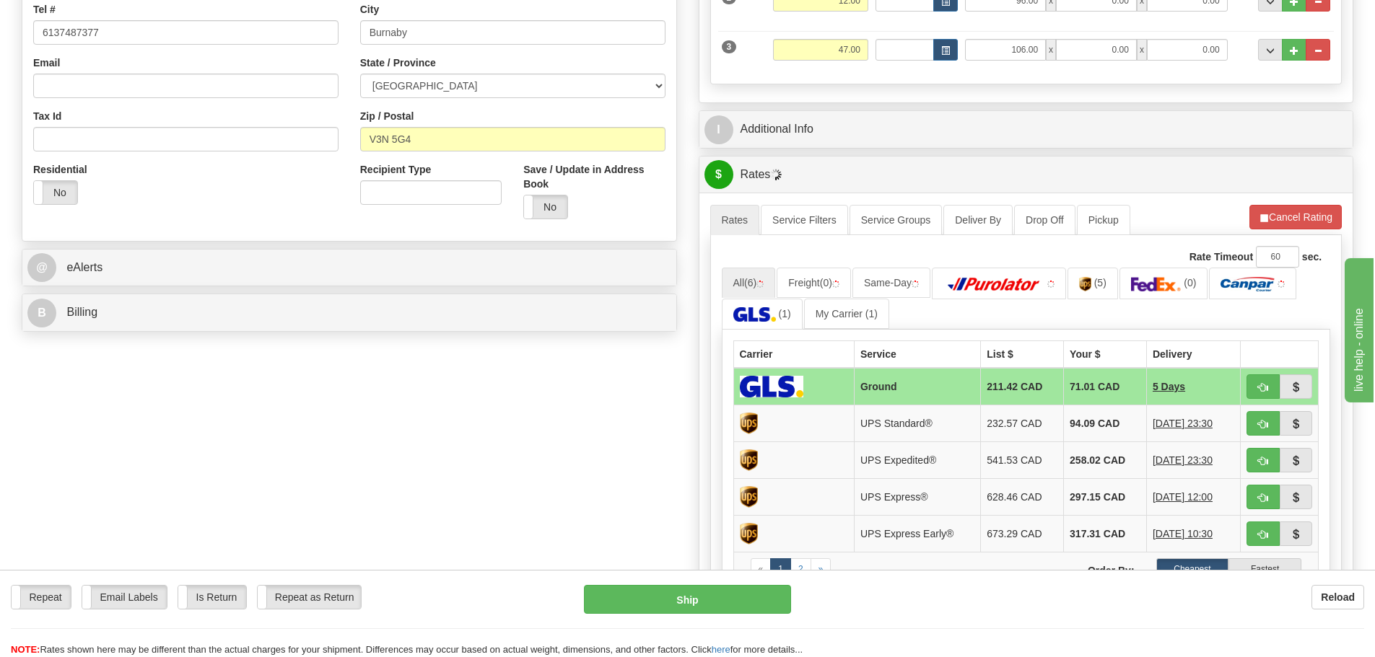
scroll to position [361, 0]
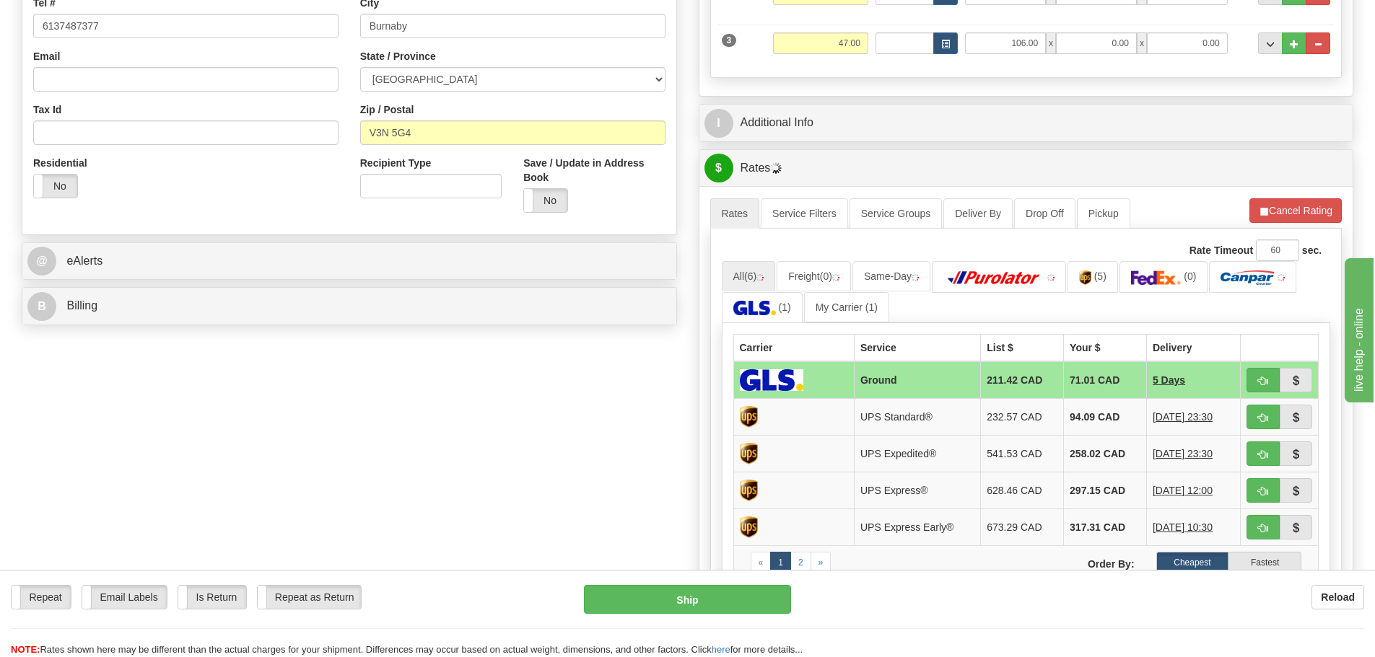
click at [1001, 294] on ul "All (6) Freight (0) Same-Day (5) (0) (1) My Carrier (1)" at bounding box center [1026, 292] width 609 height 62
drag, startPoint x: 1002, startPoint y: 286, endPoint x: 1018, endPoint y: 286, distance: 15.9
click at [1002, 285] on link at bounding box center [999, 276] width 134 height 31
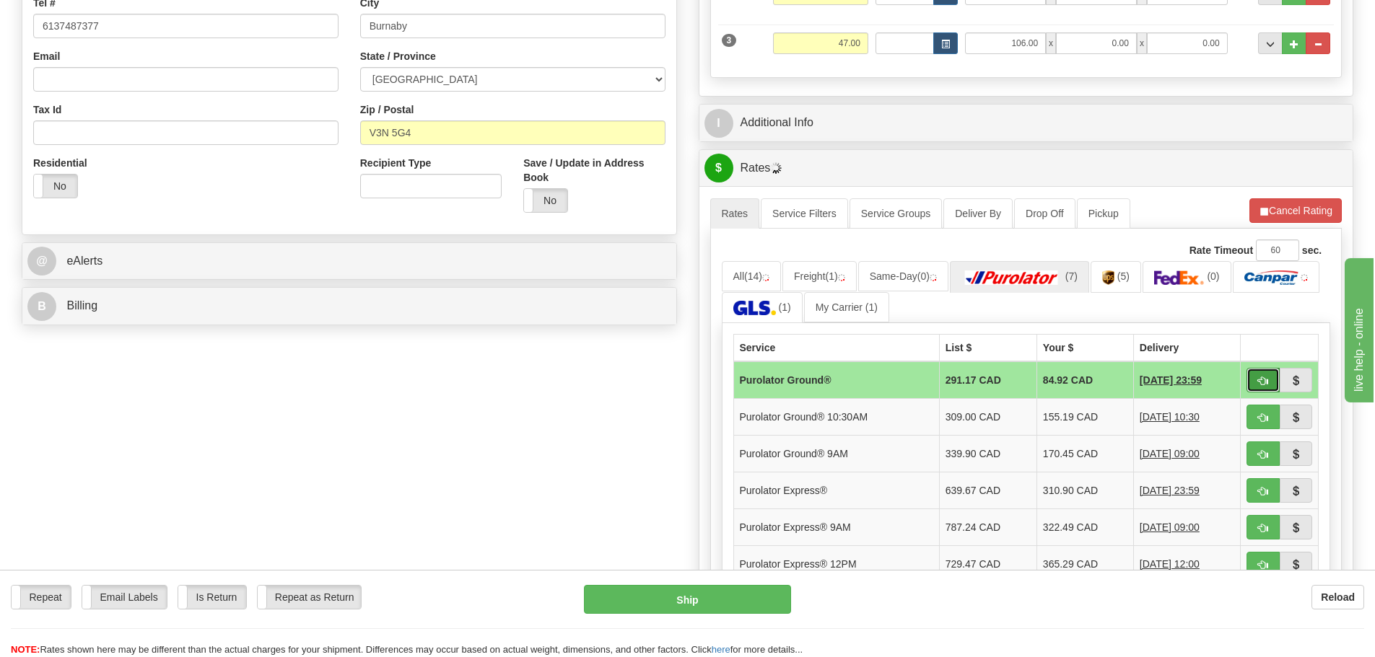
click at [1259, 380] on span "button" at bounding box center [1263, 381] width 10 height 9
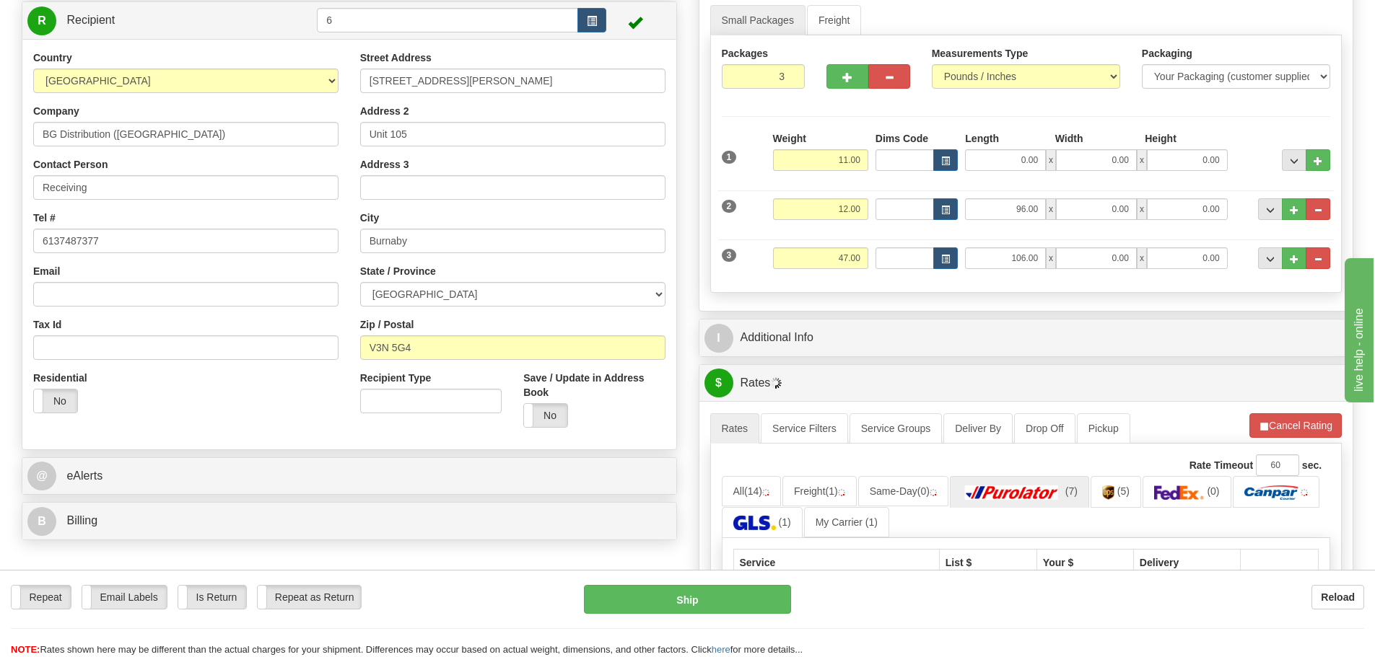
scroll to position [144, 0]
click at [1295, 423] on button "Cancel Rating" at bounding box center [1295, 427] width 92 height 25
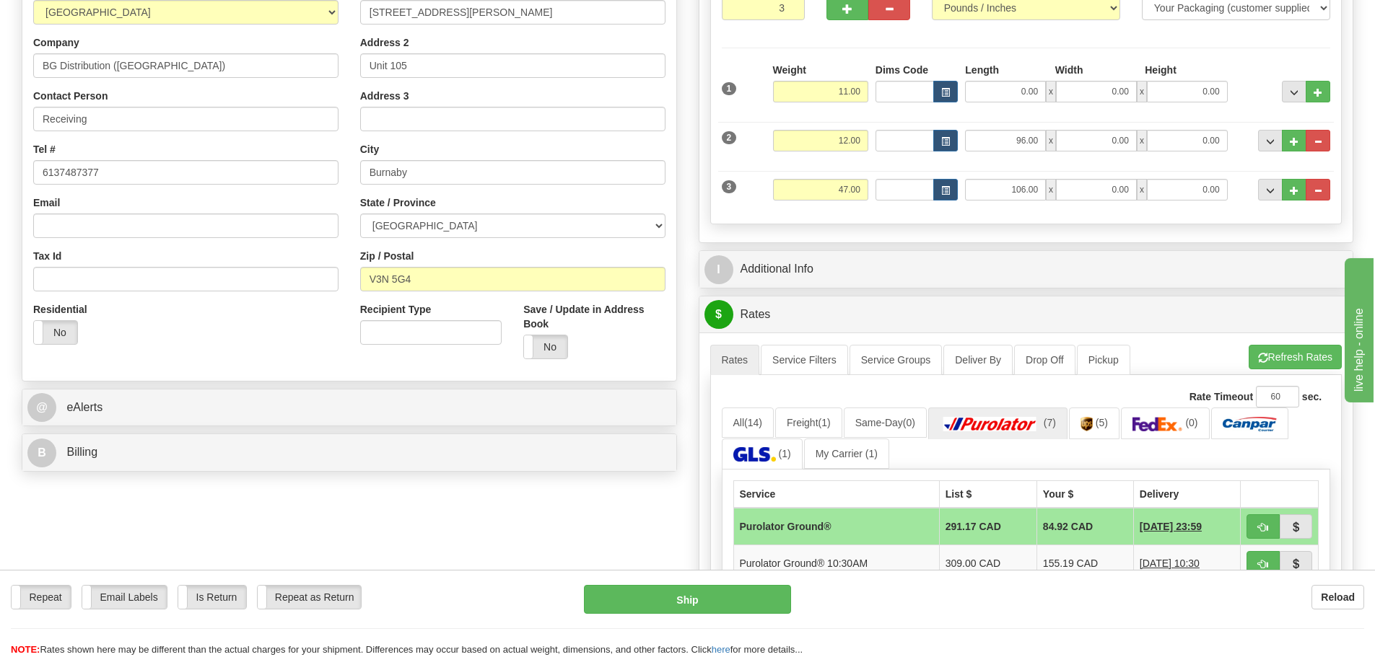
scroll to position [361, 0]
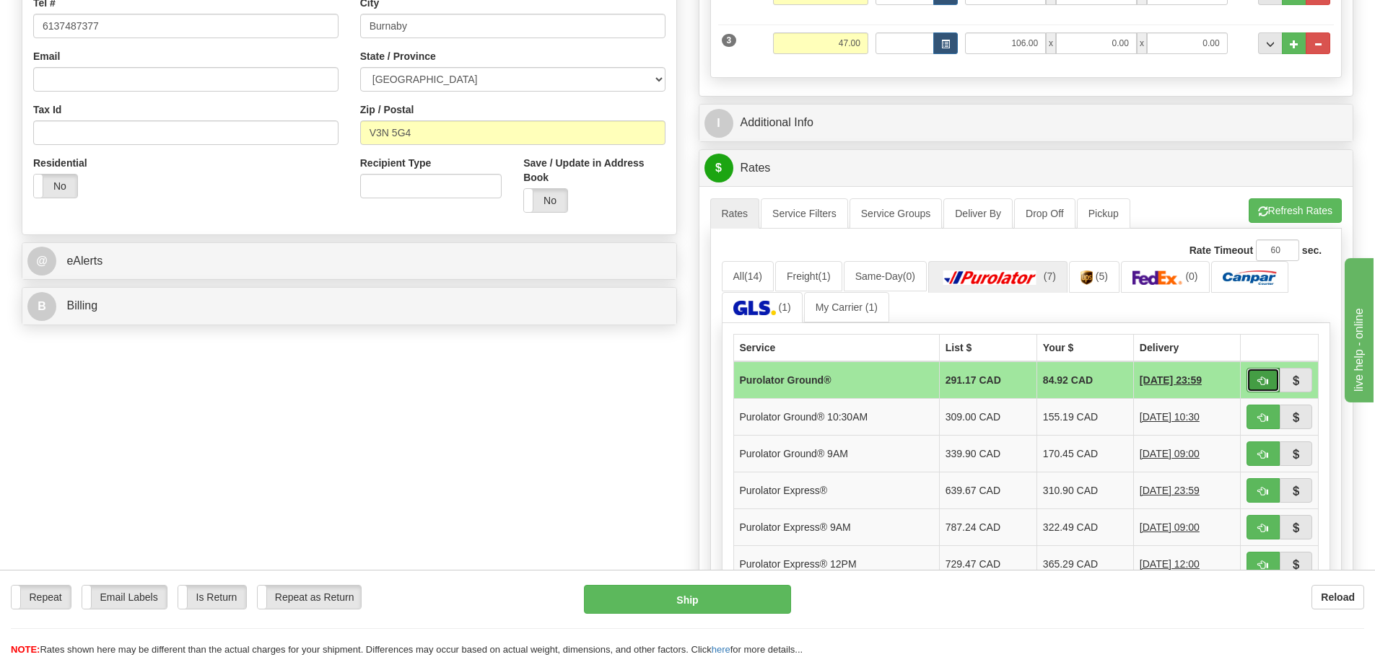
click at [1262, 377] on span "button" at bounding box center [1263, 381] width 10 height 9
type input "260"
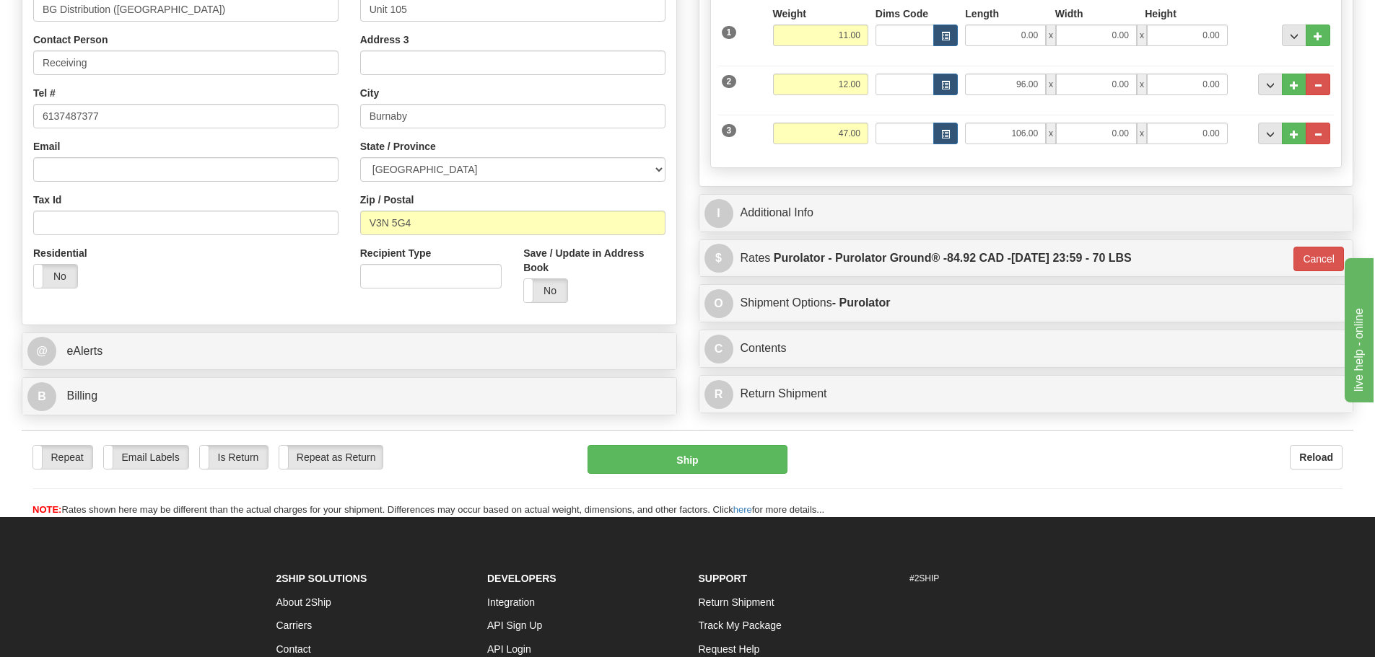
scroll to position [72, 0]
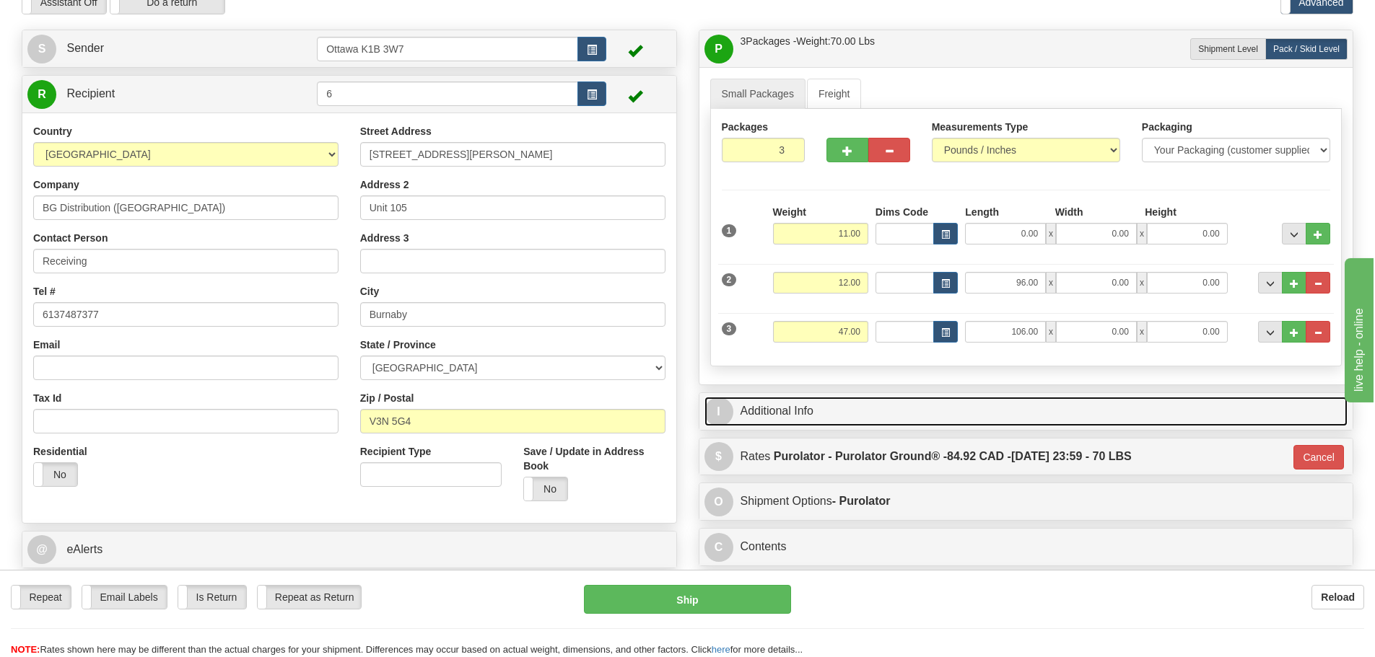
click at [938, 413] on link "I Additional Info" at bounding box center [1026, 412] width 644 height 30
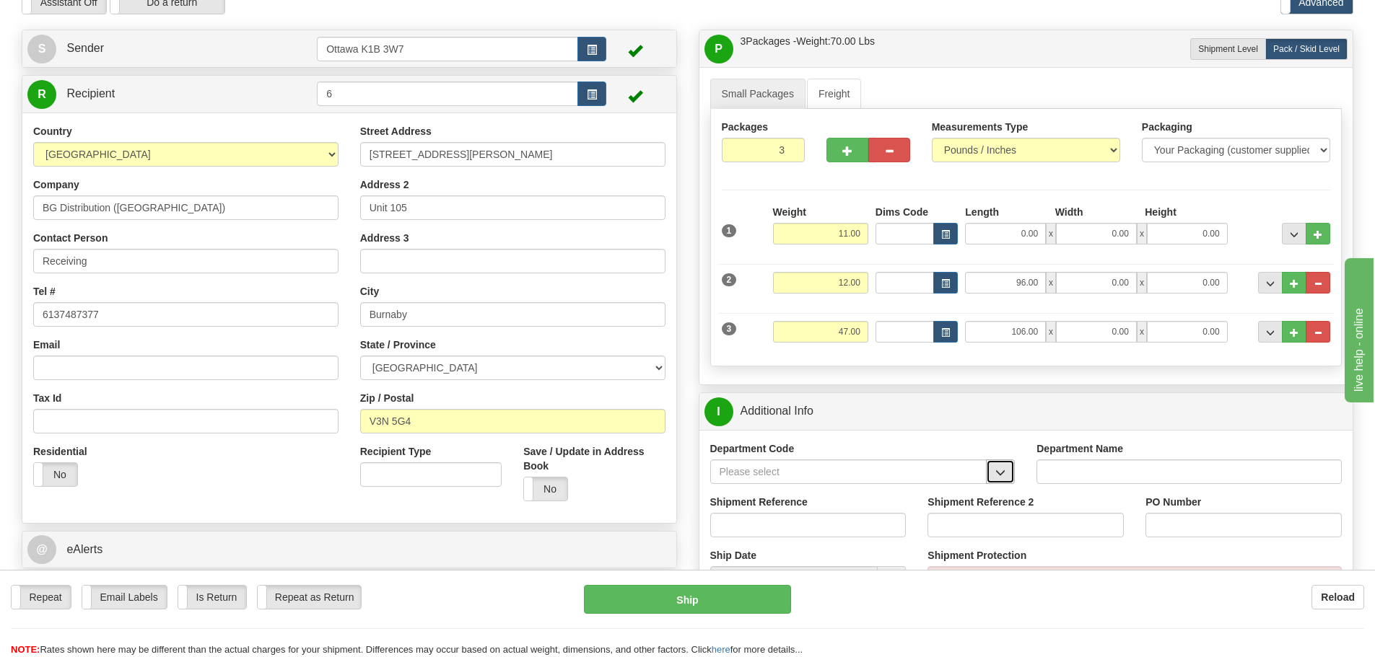
click at [1014, 476] on button "button" at bounding box center [1000, 472] width 29 height 25
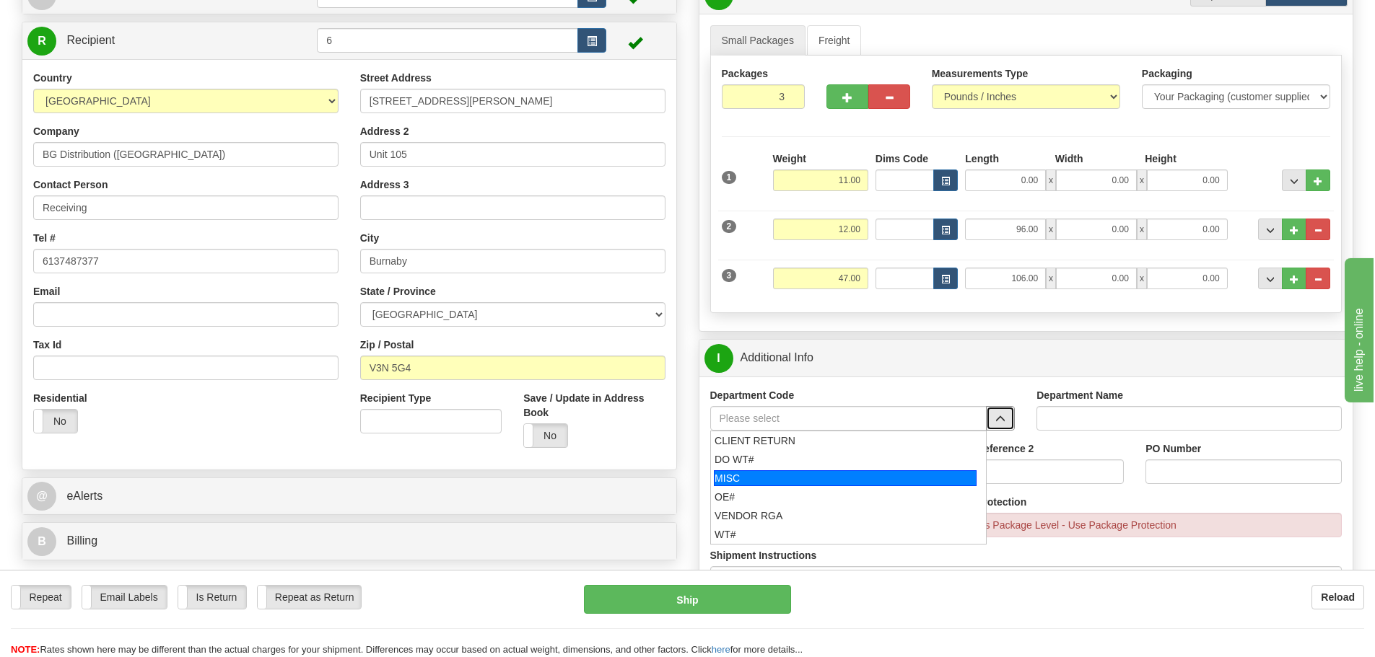
scroll to position [216, 0]
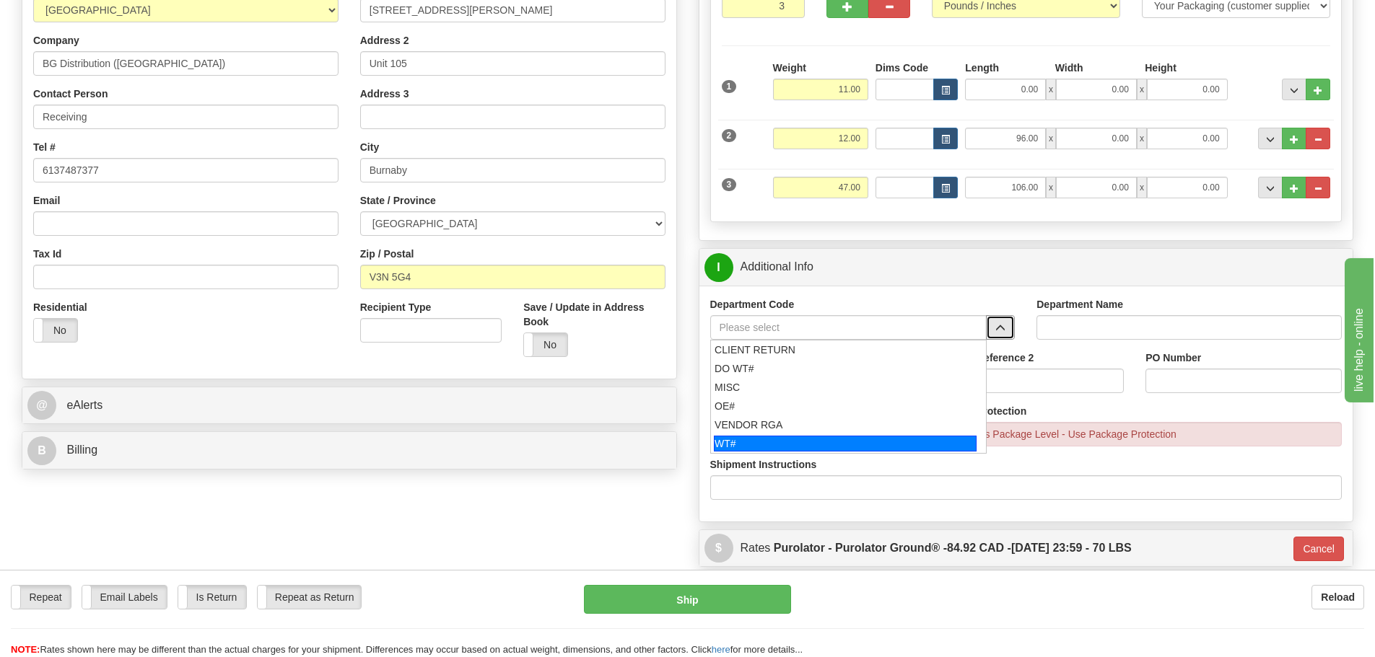
click at [792, 436] on div "WT#" at bounding box center [845, 444] width 263 height 16
type input "WT#"
type input "WAREHOUSE TRANSFERS"
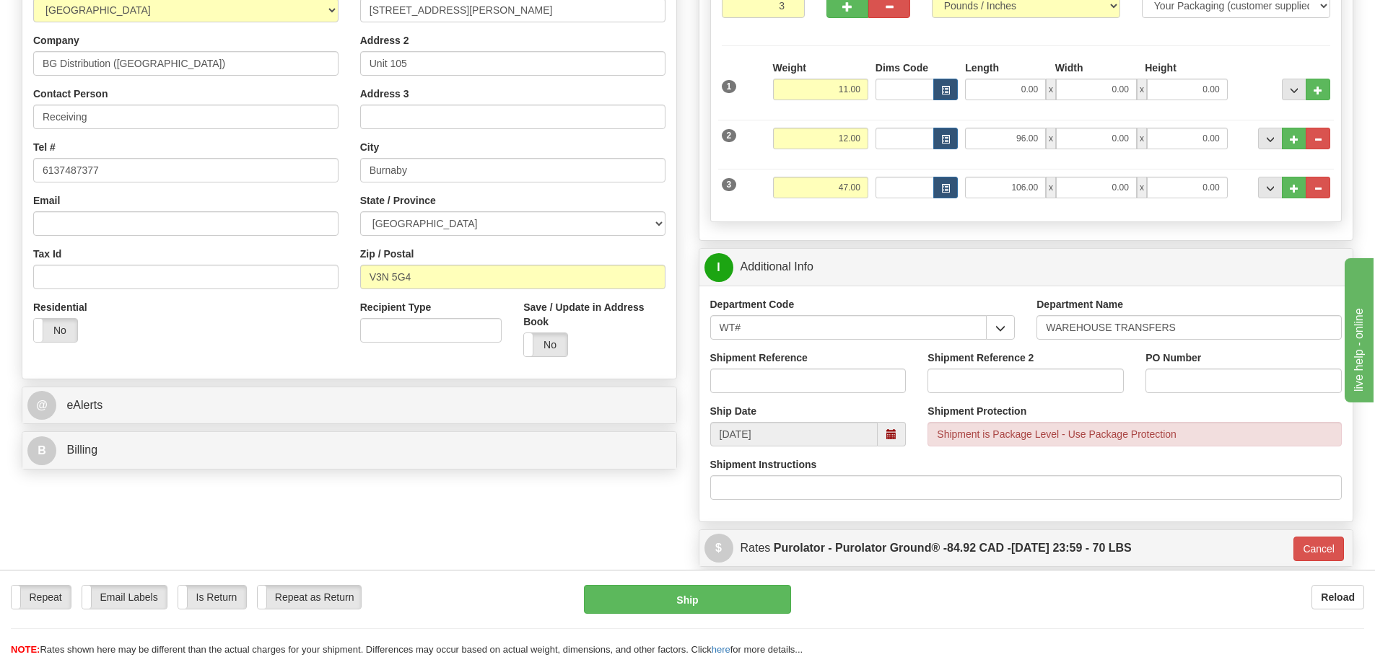
click at [788, 396] on div "Shipment Reference" at bounding box center [808, 377] width 218 height 53
click at [810, 378] on input "Shipment Reference" at bounding box center [808, 381] width 196 height 25
type input "165472-00"
click at [980, 375] on input "Shipment Reference 2" at bounding box center [1025, 381] width 196 height 25
type input "165471-00"
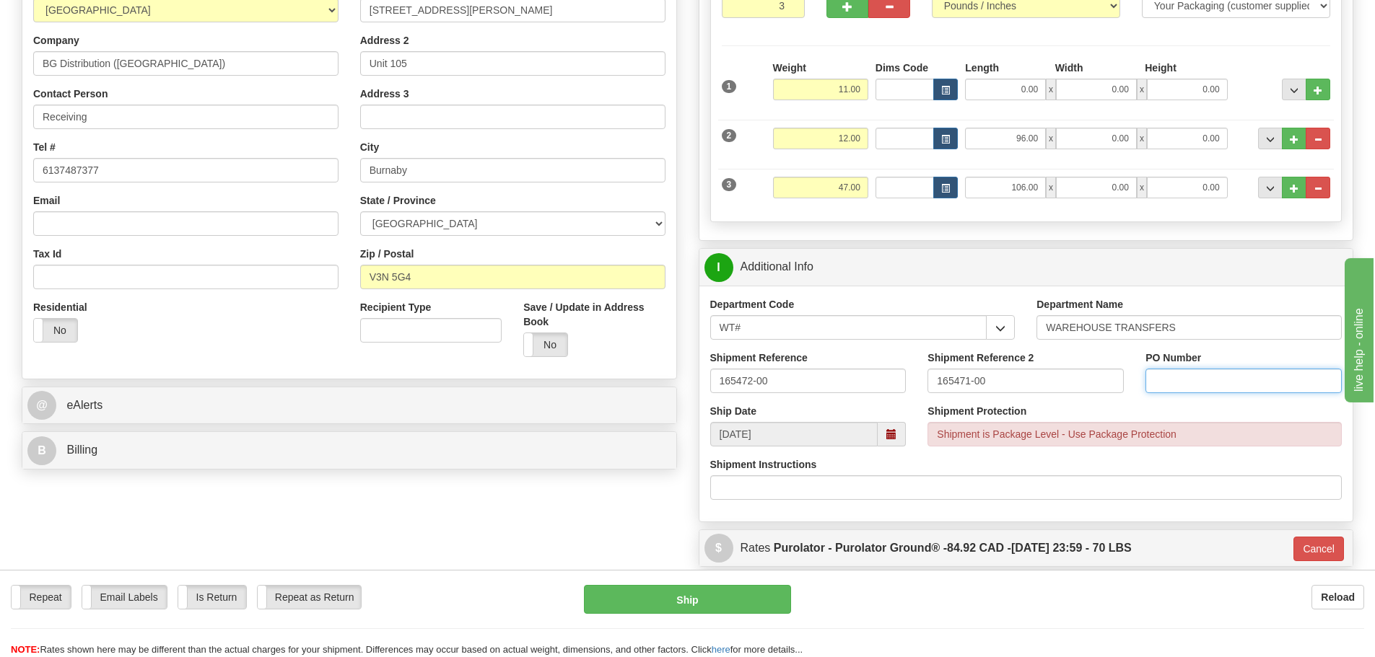
click at [1195, 385] on input "PO Number" at bounding box center [1243, 381] width 196 height 25
type input "N/A"
drag, startPoint x: 629, startPoint y: 615, endPoint x: 636, endPoint y: 600, distance: 16.1
click at [630, 612] on div "Repeat Repeat Email Labels Email Labels Edit Is Return Is Return Repeat as Retu…" at bounding box center [687, 621] width 1375 height 72
click at [638, 597] on button "Ship" at bounding box center [687, 599] width 207 height 29
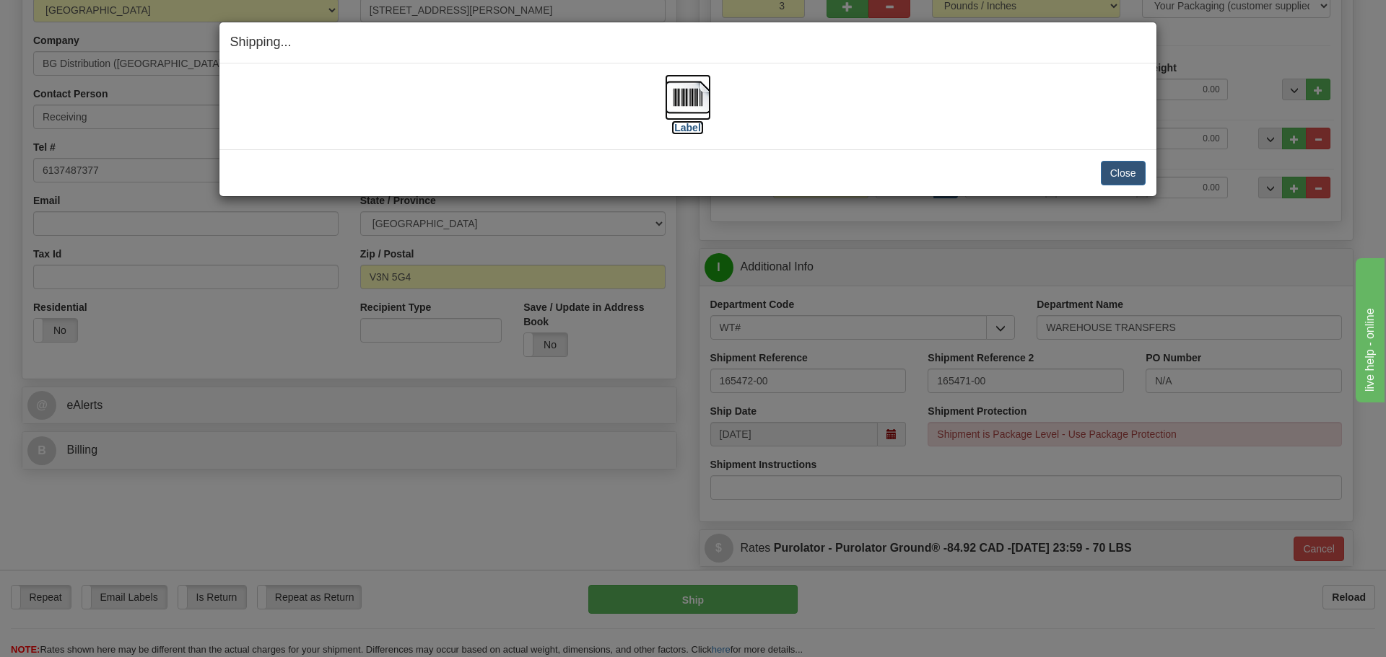
click at [674, 126] on label "[Label]" at bounding box center [687, 128] width 33 height 14
click at [1132, 172] on button "Close" at bounding box center [1122, 173] width 45 height 25
